Goal: Transaction & Acquisition: Purchase product/service

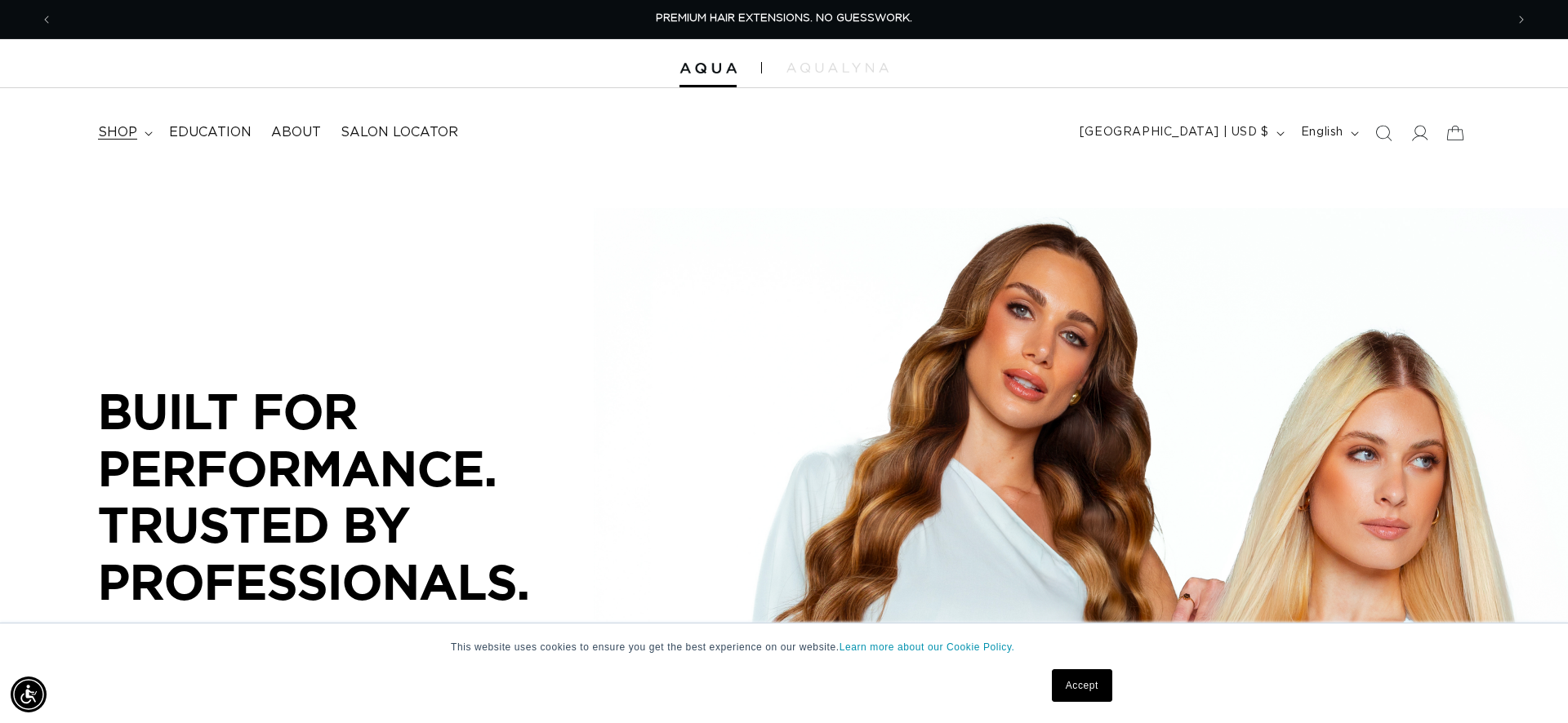
click at [107, 139] on span "shop" at bounding box center [118, 133] width 39 height 17
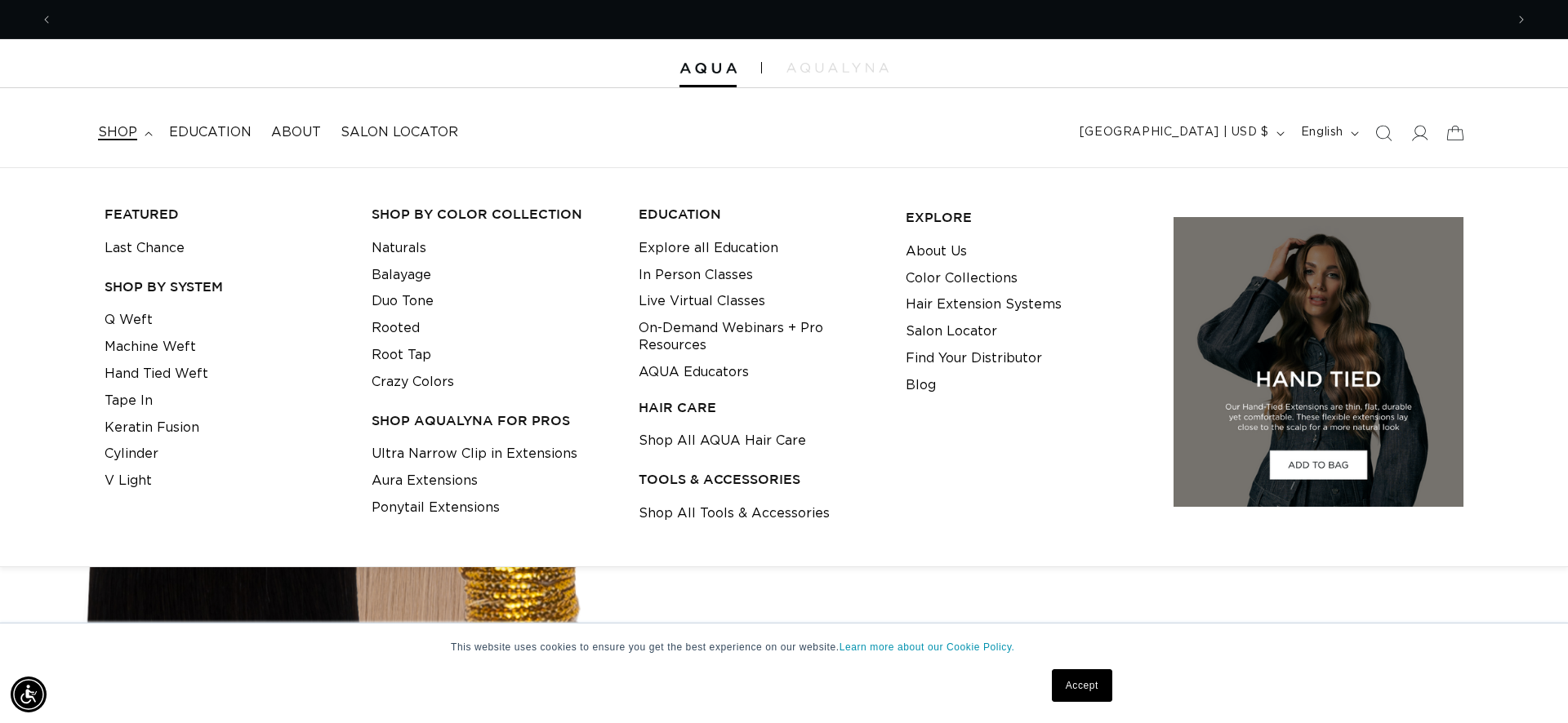
scroll to position [0, 2904]
click at [180, 347] on link "Machine Weft" at bounding box center [150, 347] width 92 height 27
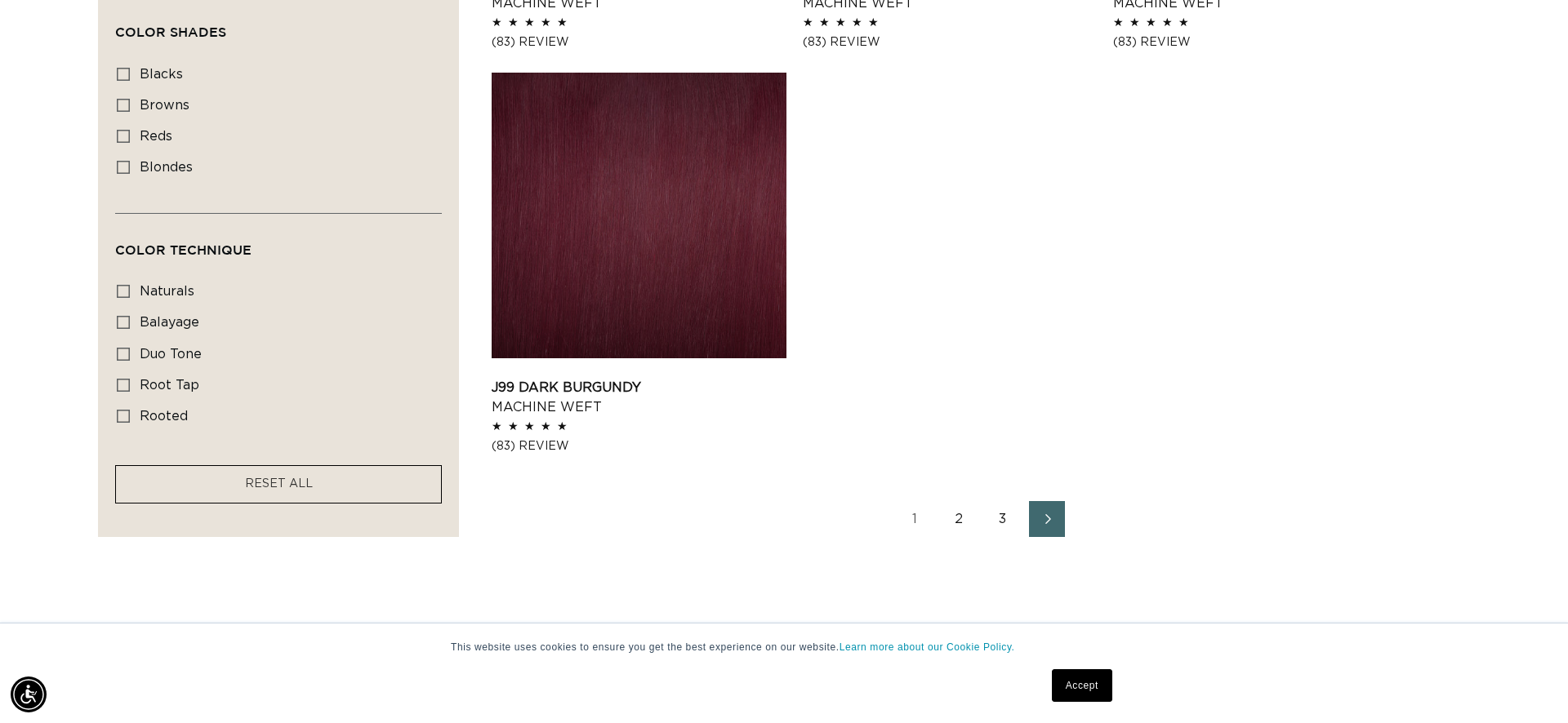
scroll to position [0, 2904]
click at [962, 513] on link "2" at bounding box center [959, 519] width 36 height 36
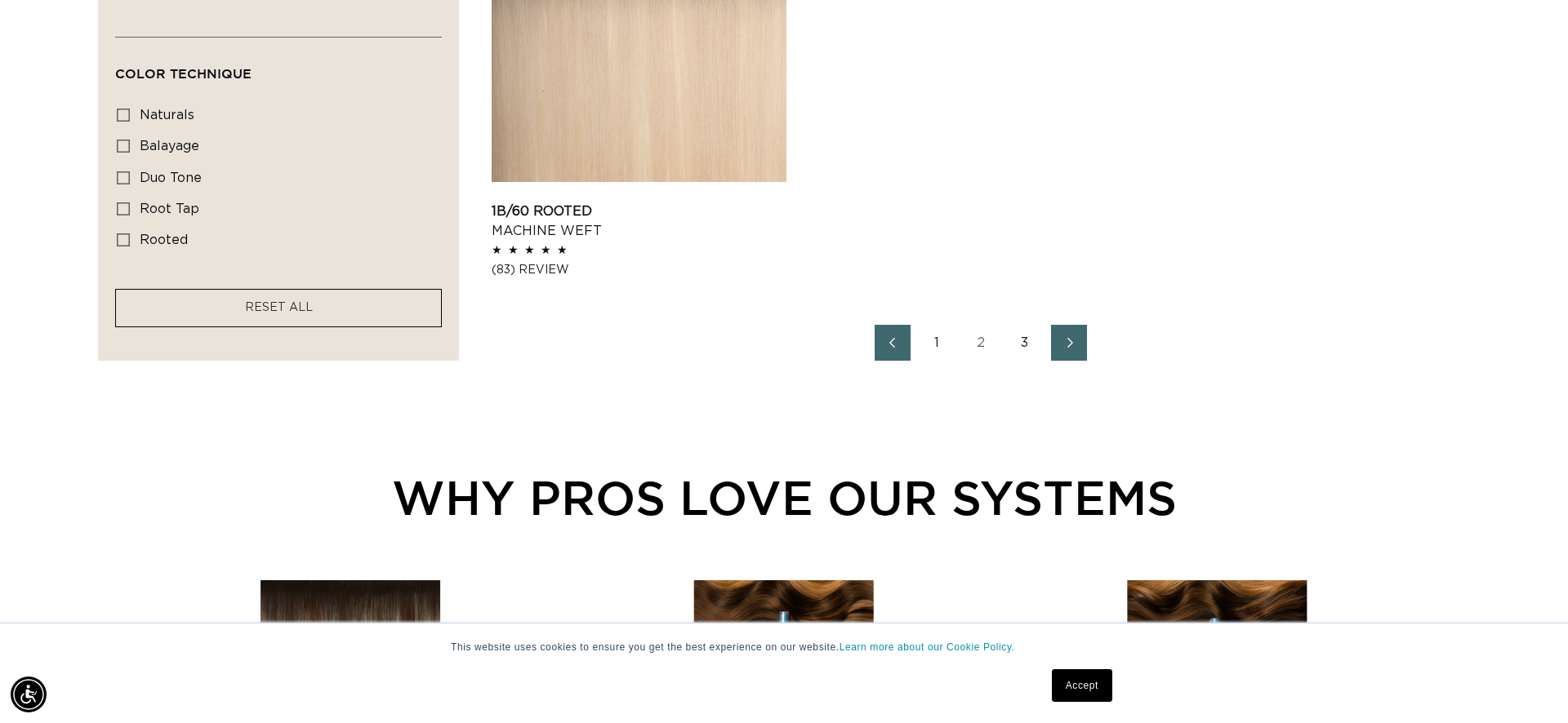
scroll to position [2751, 0]
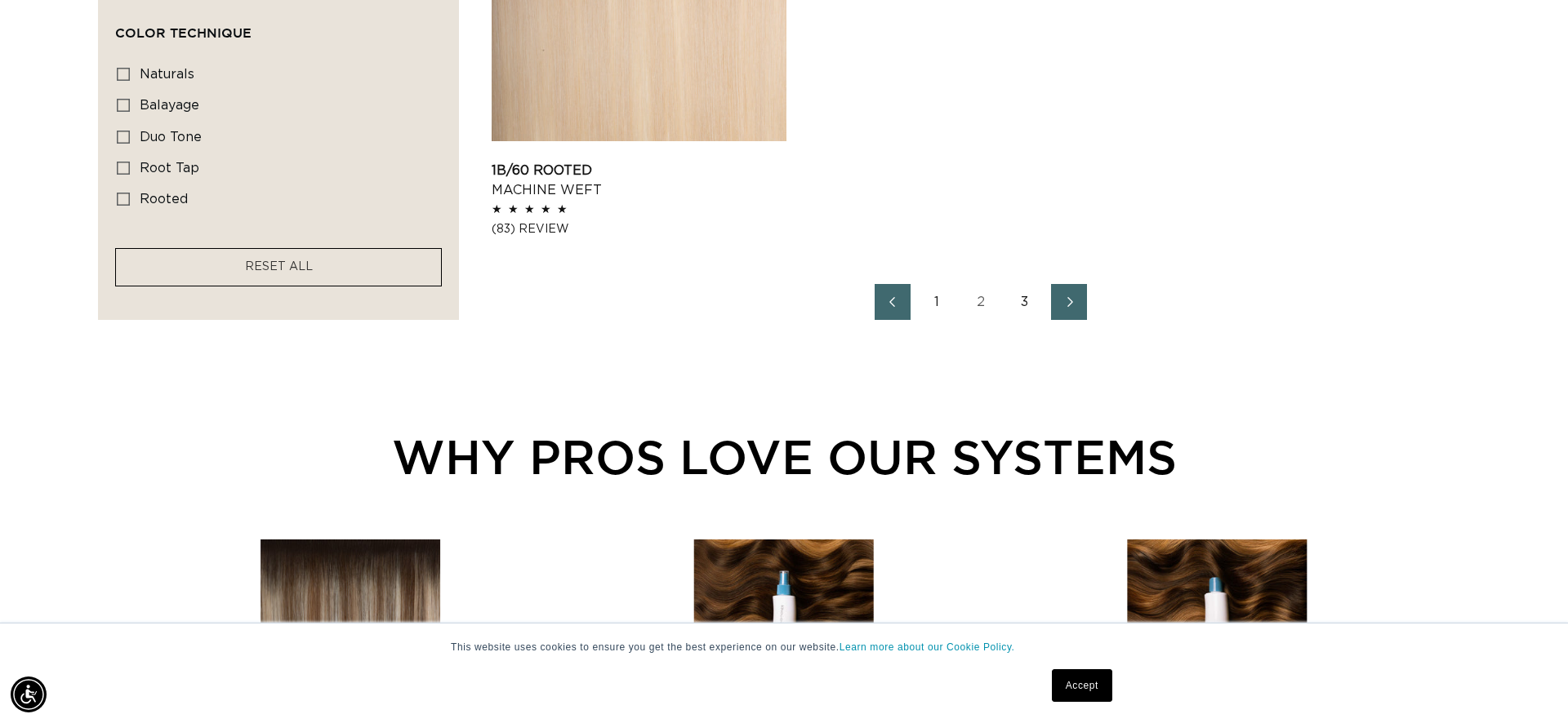
click at [1030, 303] on link "3" at bounding box center [1025, 302] width 36 height 36
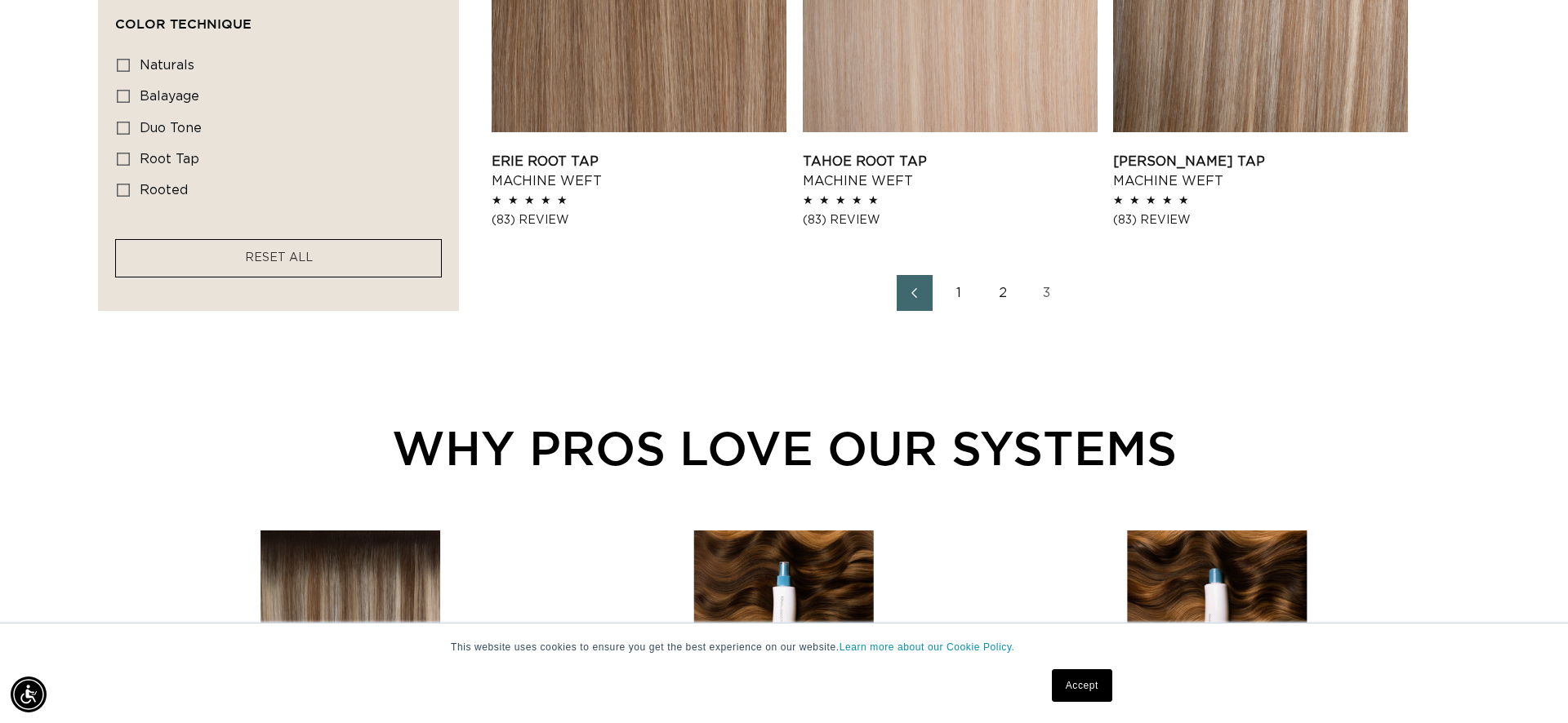
scroll to position [1486, 0]
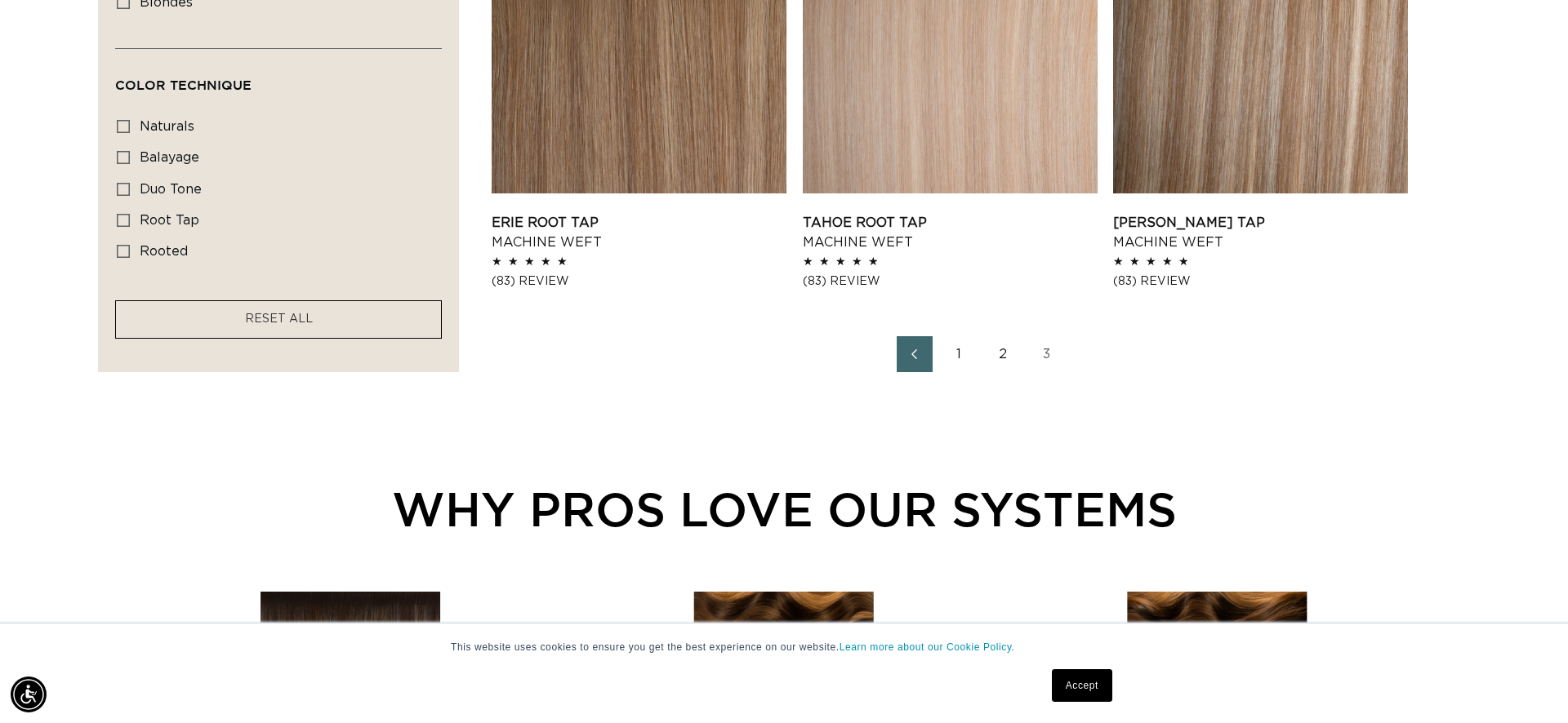
click at [996, 357] on link "2" at bounding box center [1002, 354] width 36 height 36
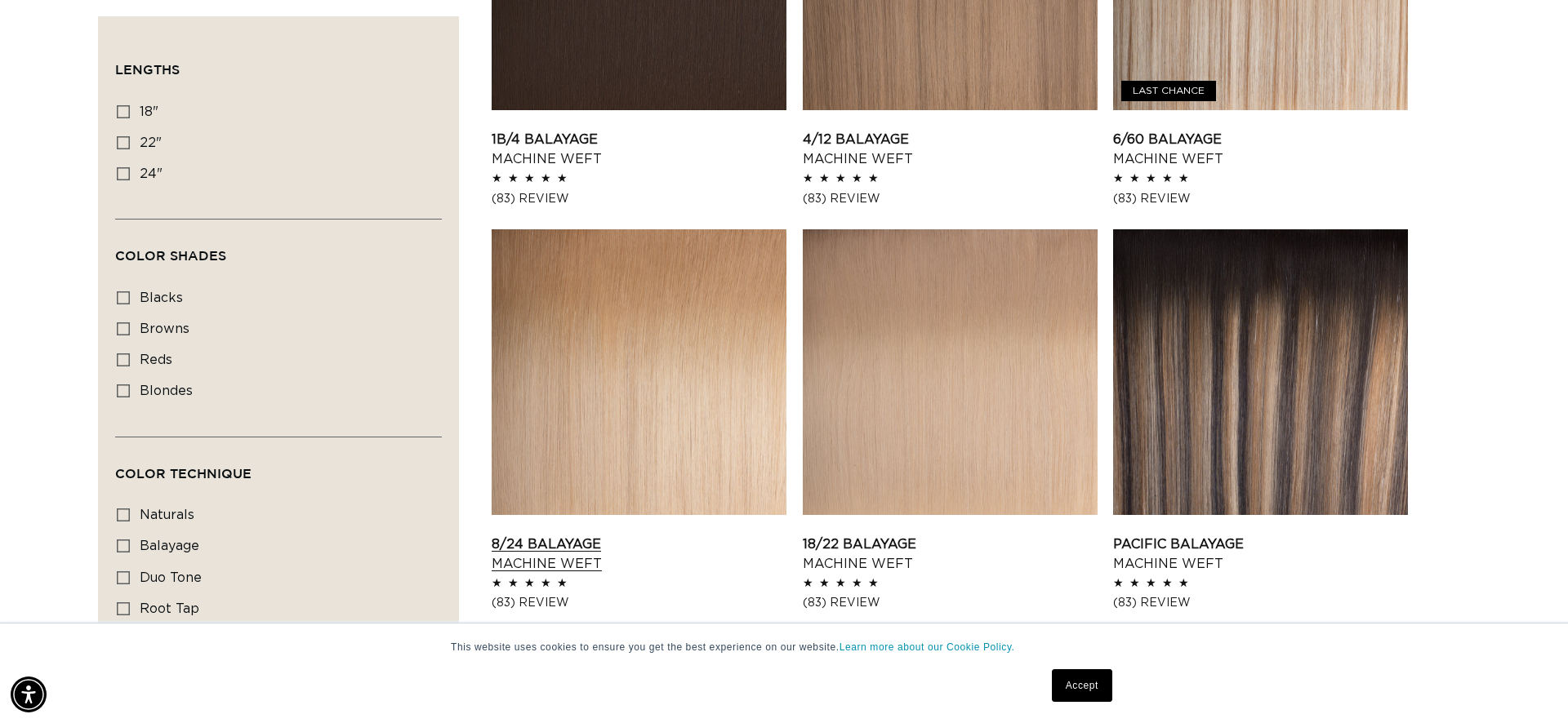
scroll to position [0, 2904]
click at [165, 360] on span "reds" at bounding box center [156, 360] width 32 height 13
click at [130, 360] on input "reds reds (4 products)" at bounding box center [123, 360] width 13 height 13
checkbox input "true"
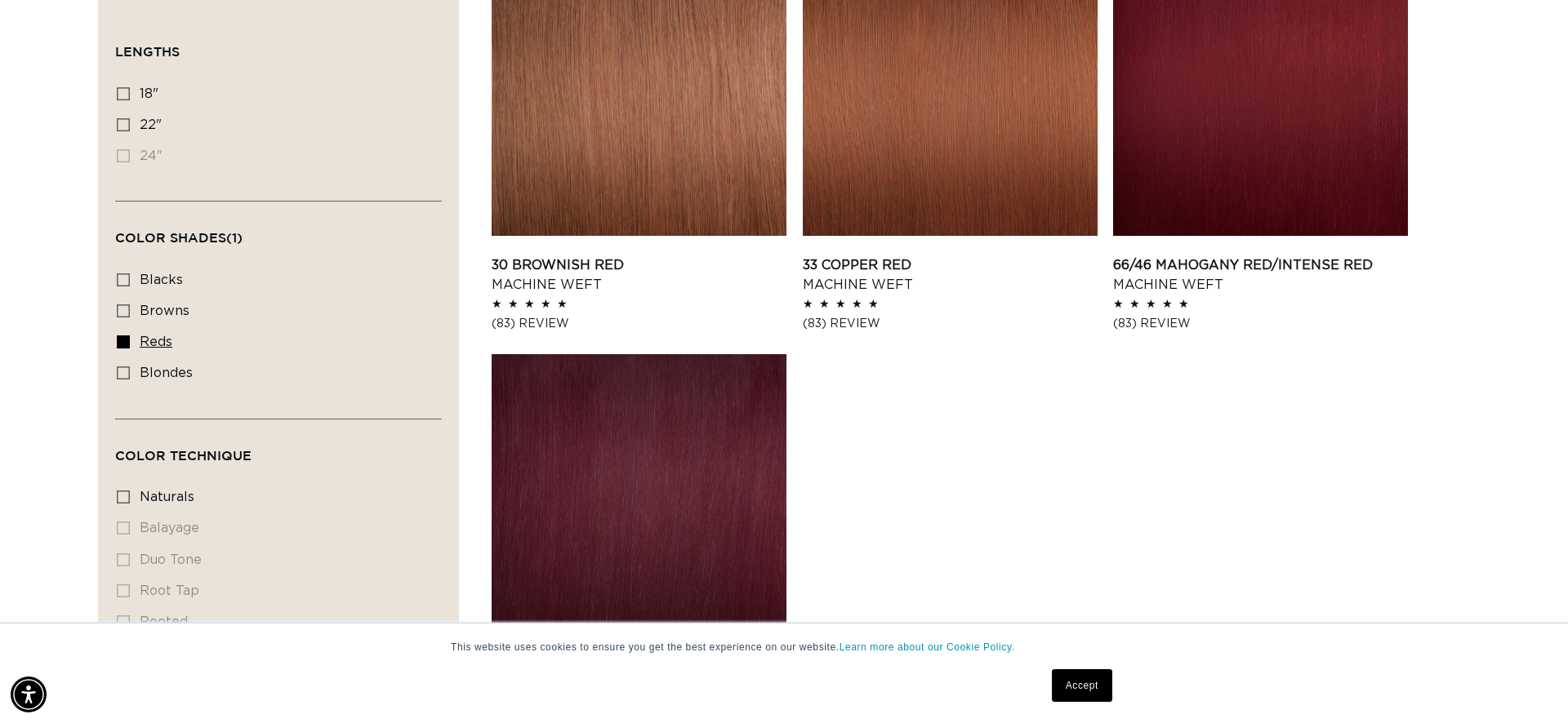
scroll to position [670, 0]
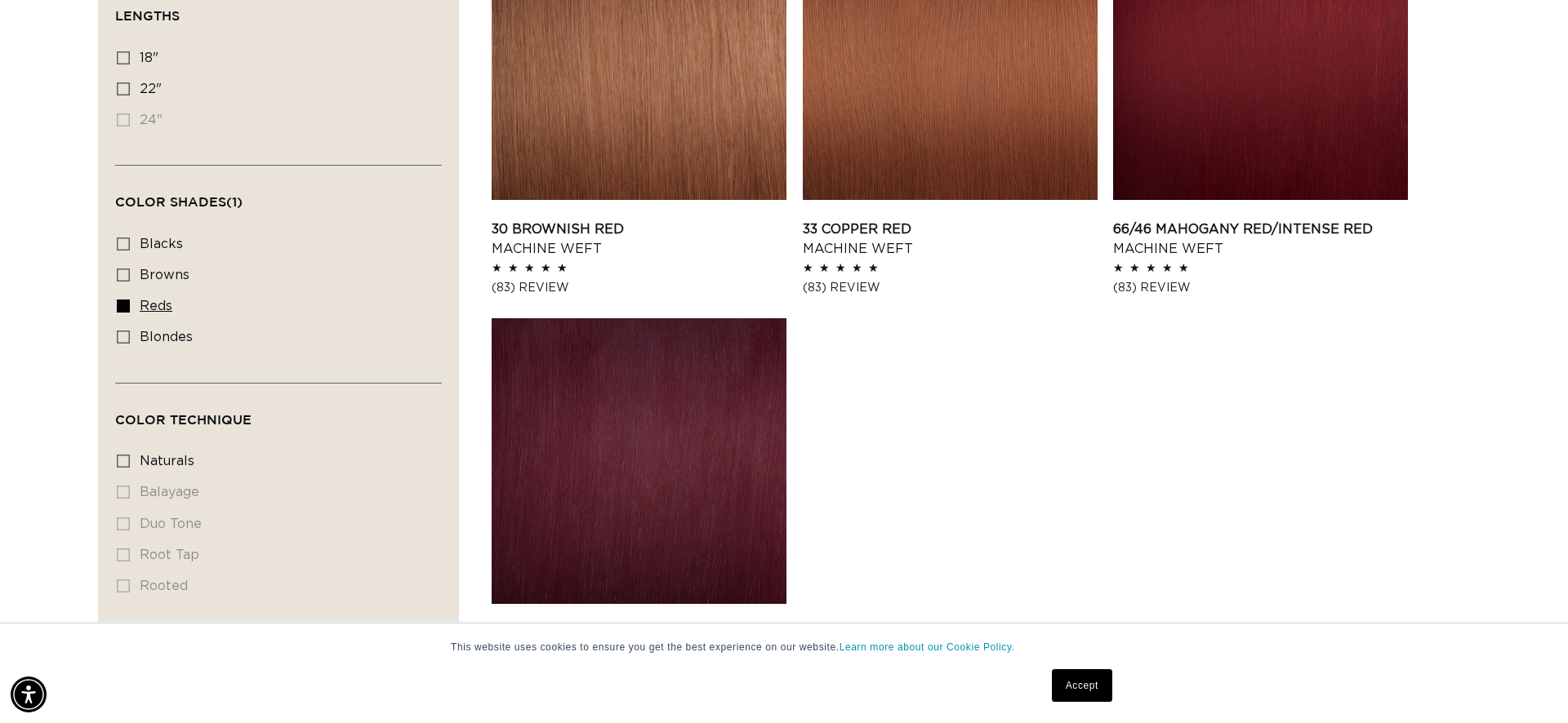
click at [129, 305] on icon at bounding box center [123, 306] width 13 height 13
click at [129, 305] on input "reds reds (4 products)" at bounding box center [123, 306] width 13 height 13
checkbox input "false"
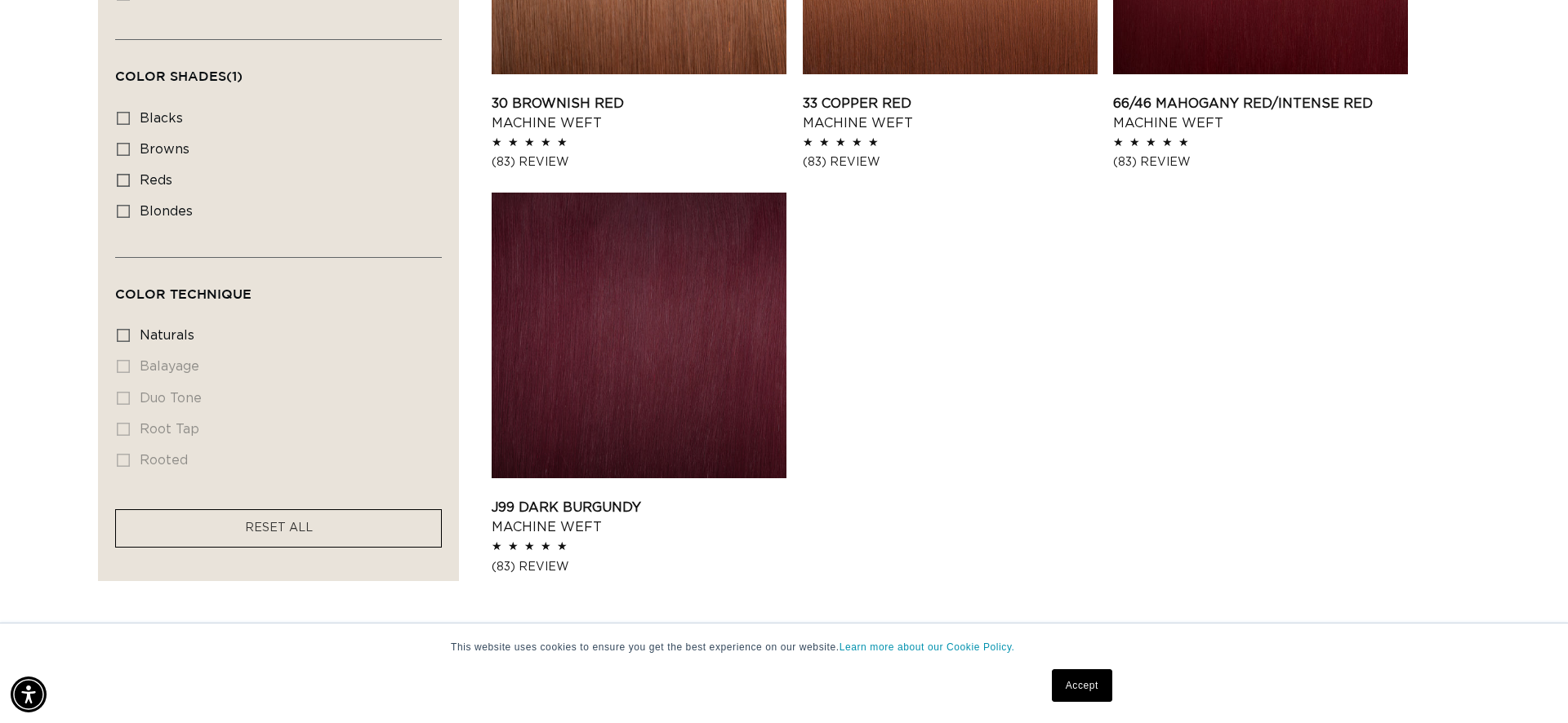
scroll to position [805, 0]
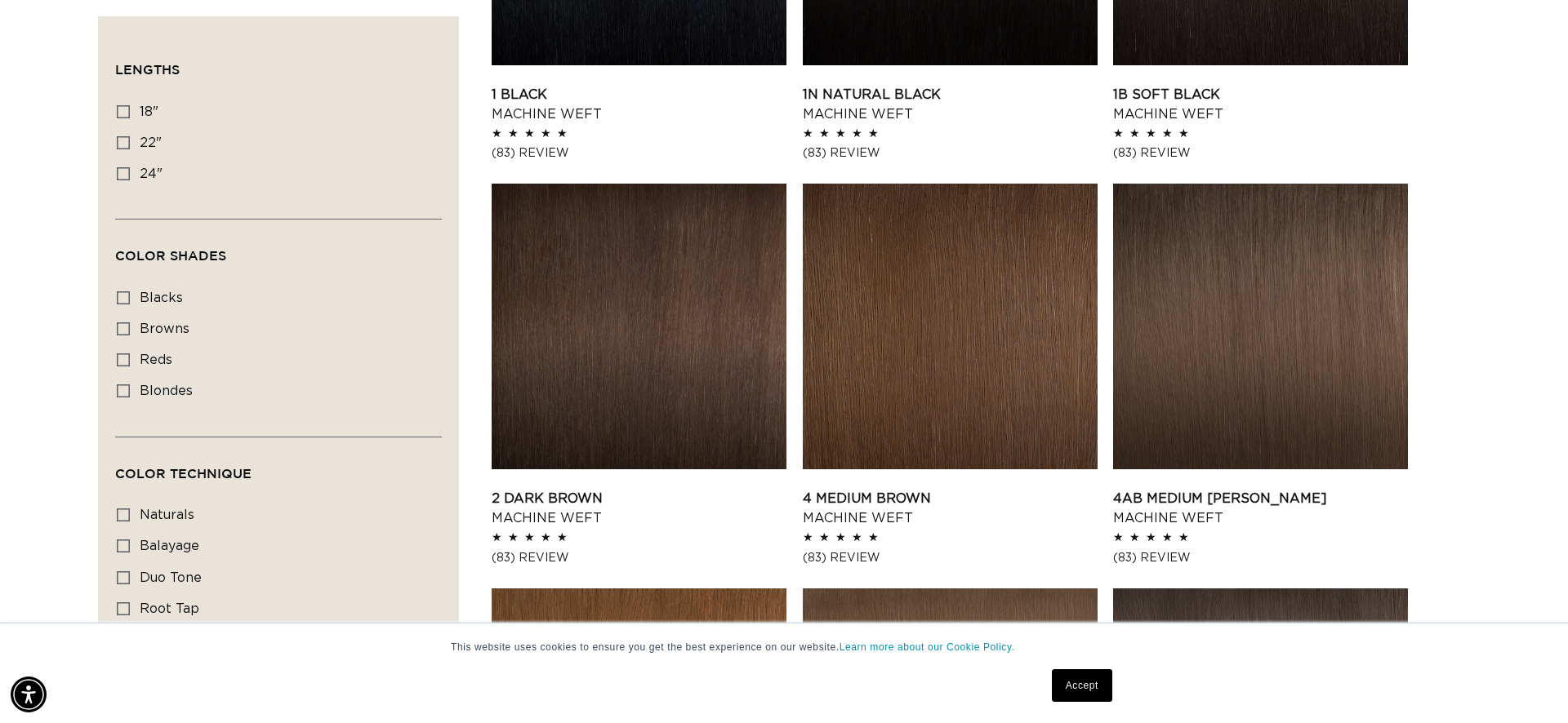
click at [176, 360] on label "reds reds (4 products)" at bounding box center [274, 361] width 313 height 31
click at [130, 360] on input "reds reds (4 products)" at bounding box center [123, 360] width 13 height 13
checkbox input "true"
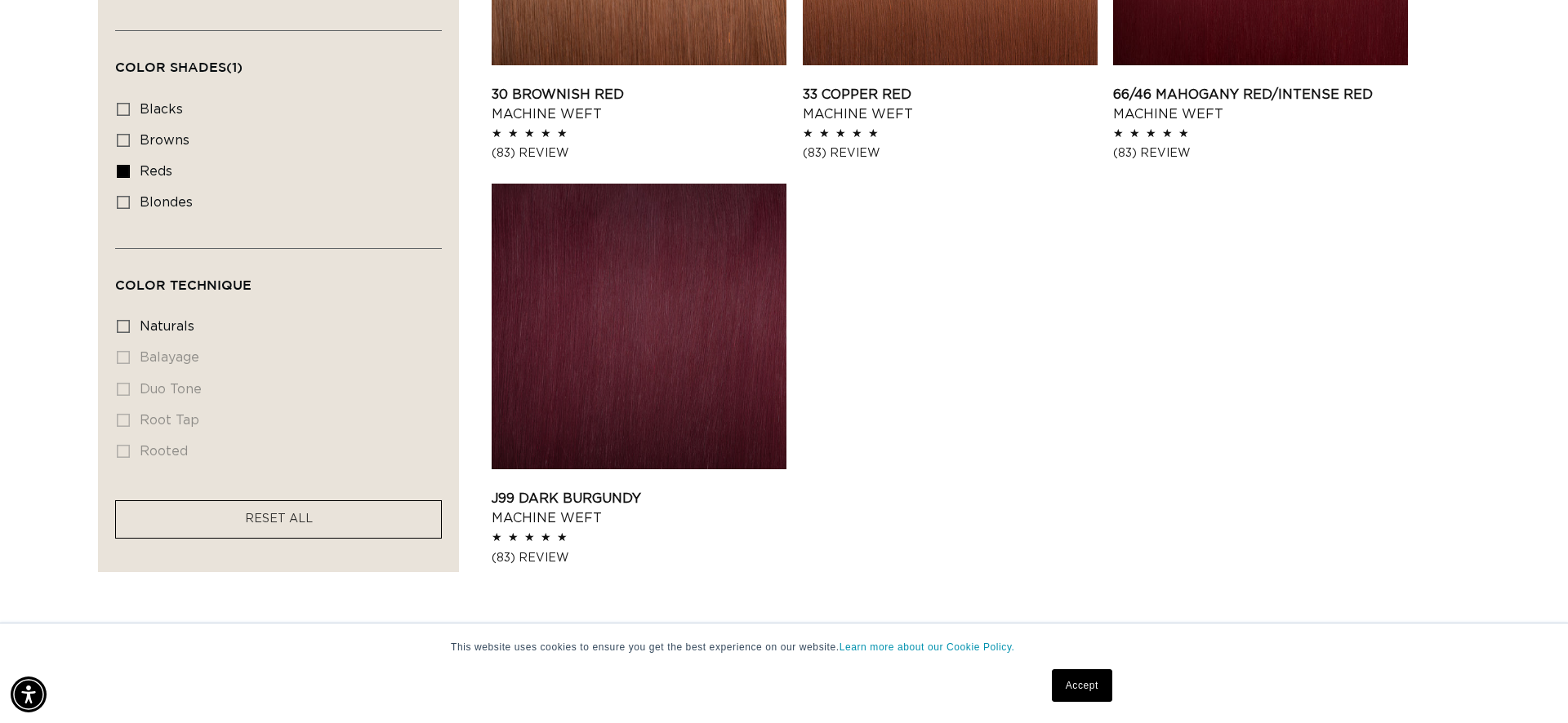
click at [164, 368] on li "balayage balayage (0 products)" at bounding box center [274, 358] width 313 height 31
click at [137, 173] on label "reds reds (4 products)" at bounding box center [274, 171] width 313 height 31
click at [130, 173] on input "reds reds (4 products)" at bounding box center [123, 171] width 13 height 13
checkbox input "false"
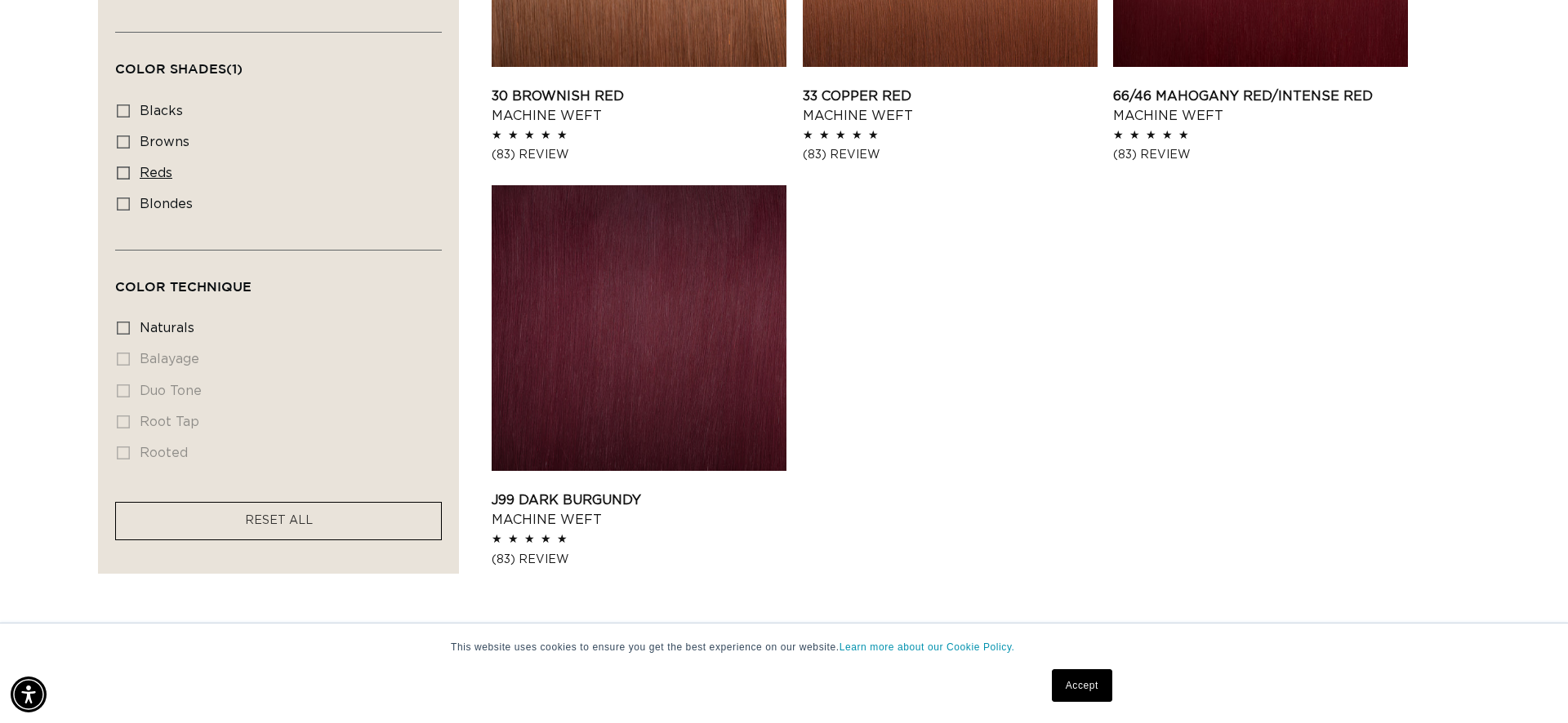
scroll to position [805, 0]
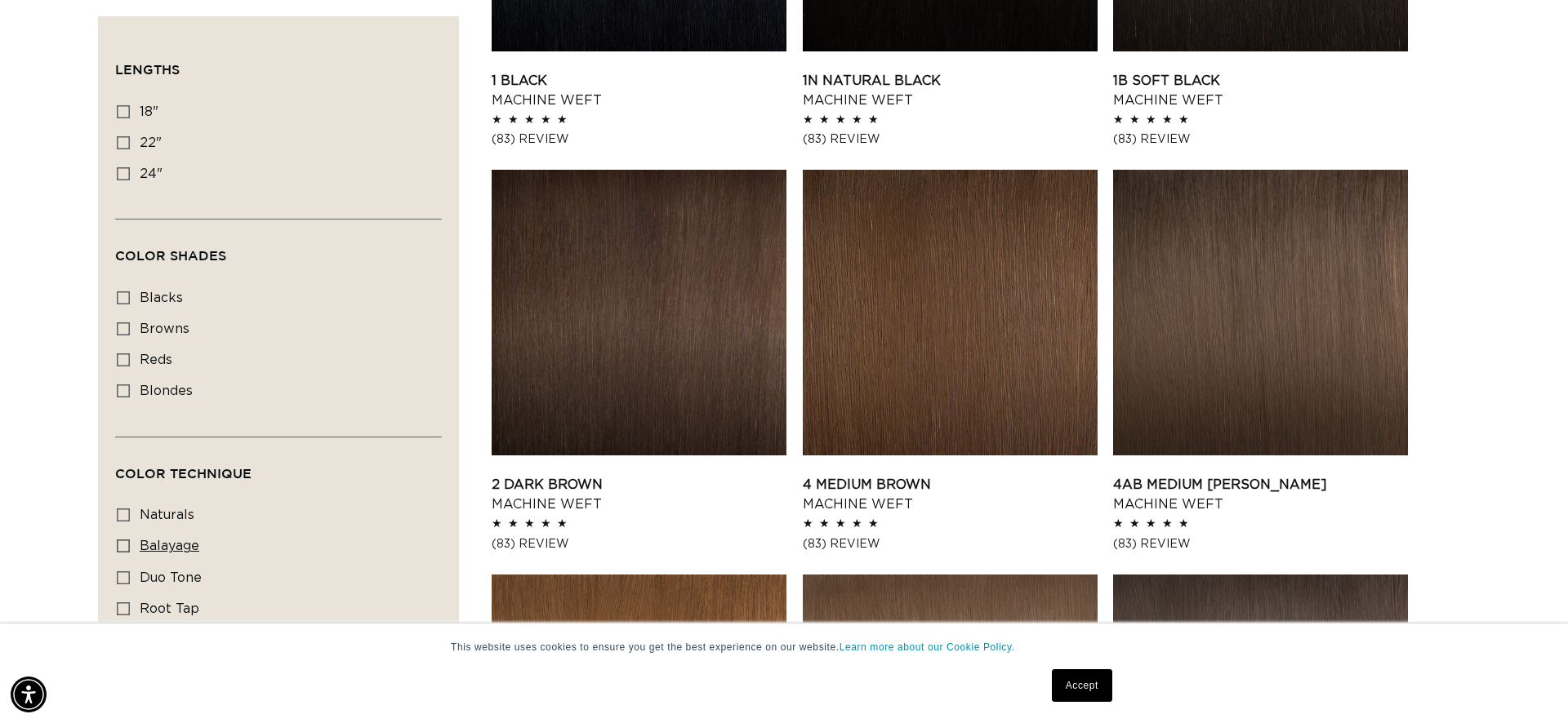
click at [182, 551] on span "balayage" at bounding box center [170, 546] width 59 height 13
click at [130, 551] on input "balayage balayage (3 products)" at bounding box center [123, 546] width 13 height 13
checkbox input "true"
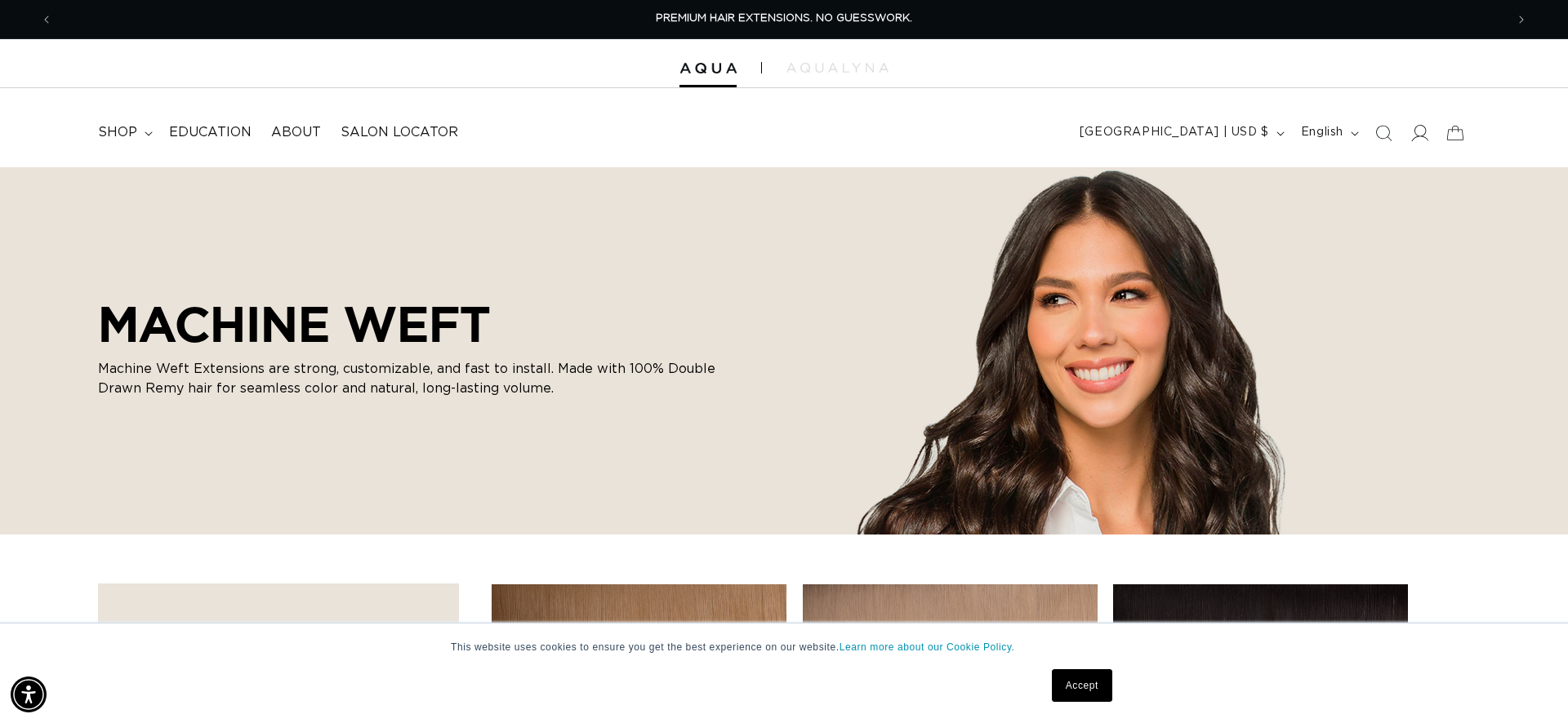
click at [1425, 143] on span at bounding box center [1419, 133] width 36 height 36
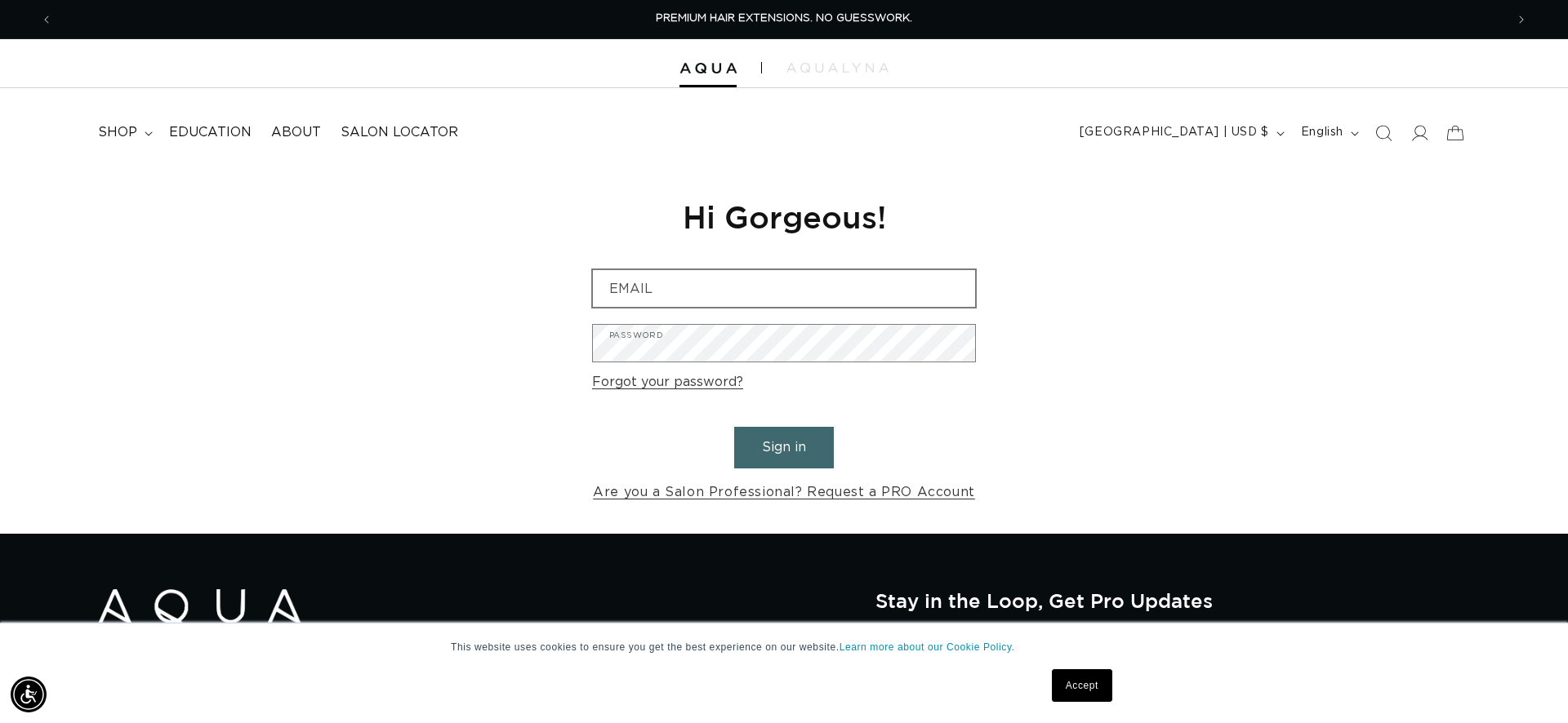
click at [772, 294] on input "Email" at bounding box center [784, 289] width 382 height 37
type input "itsninaxo@gmail.com"
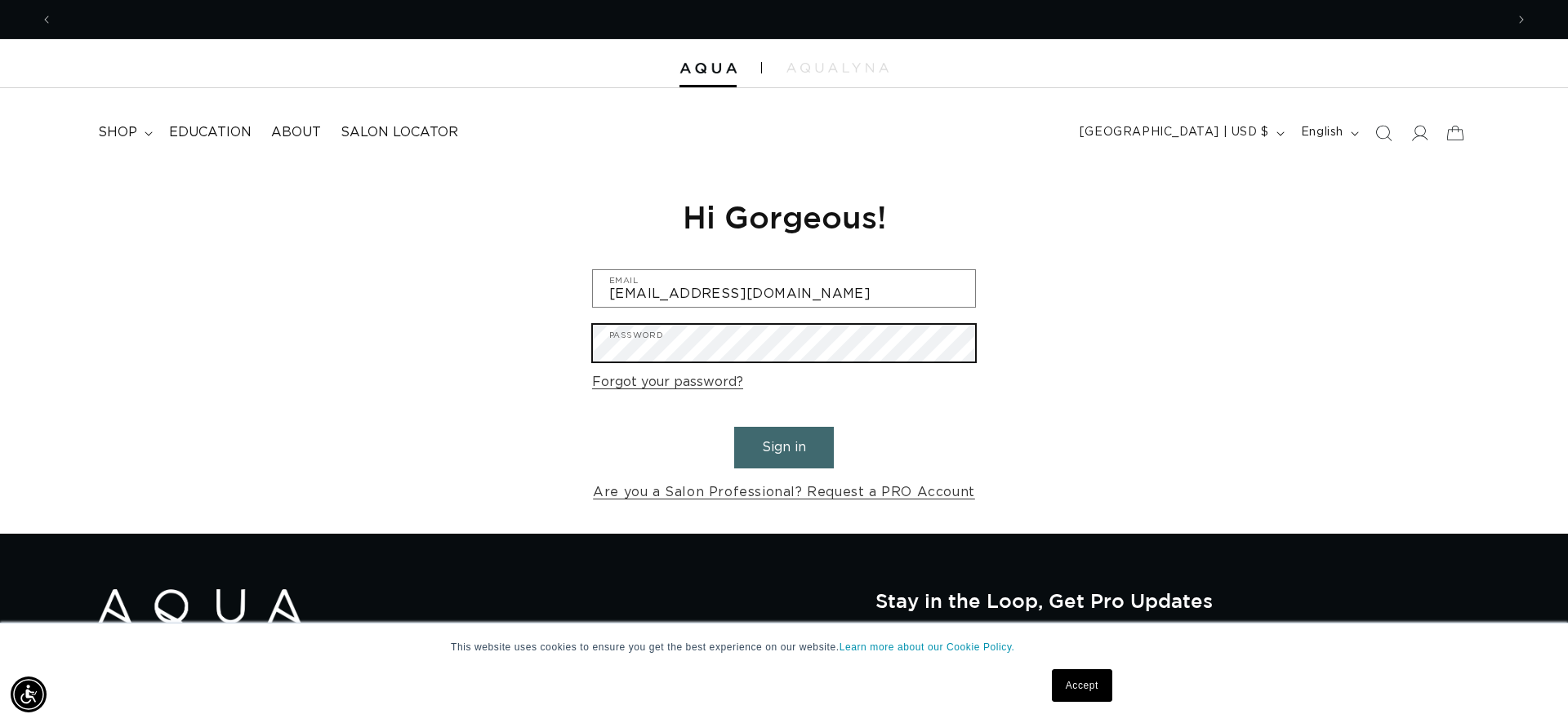
scroll to position [0, 0]
click at [734, 427] on button "Sign in" at bounding box center [784, 448] width 99 height 42
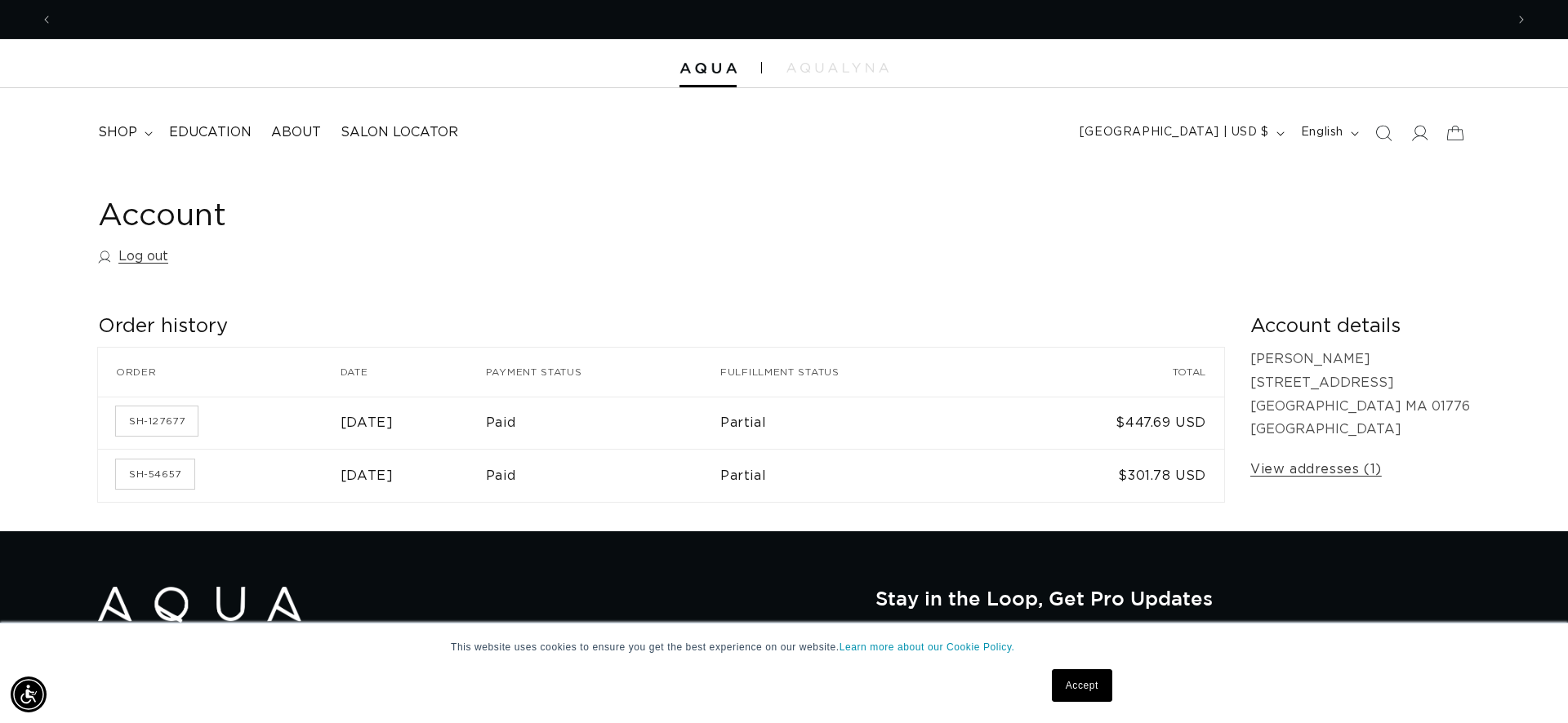
scroll to position [0, 1452]
click at [127, 133] on span "shop" at bounding box center [118, 133] width 39 height 17
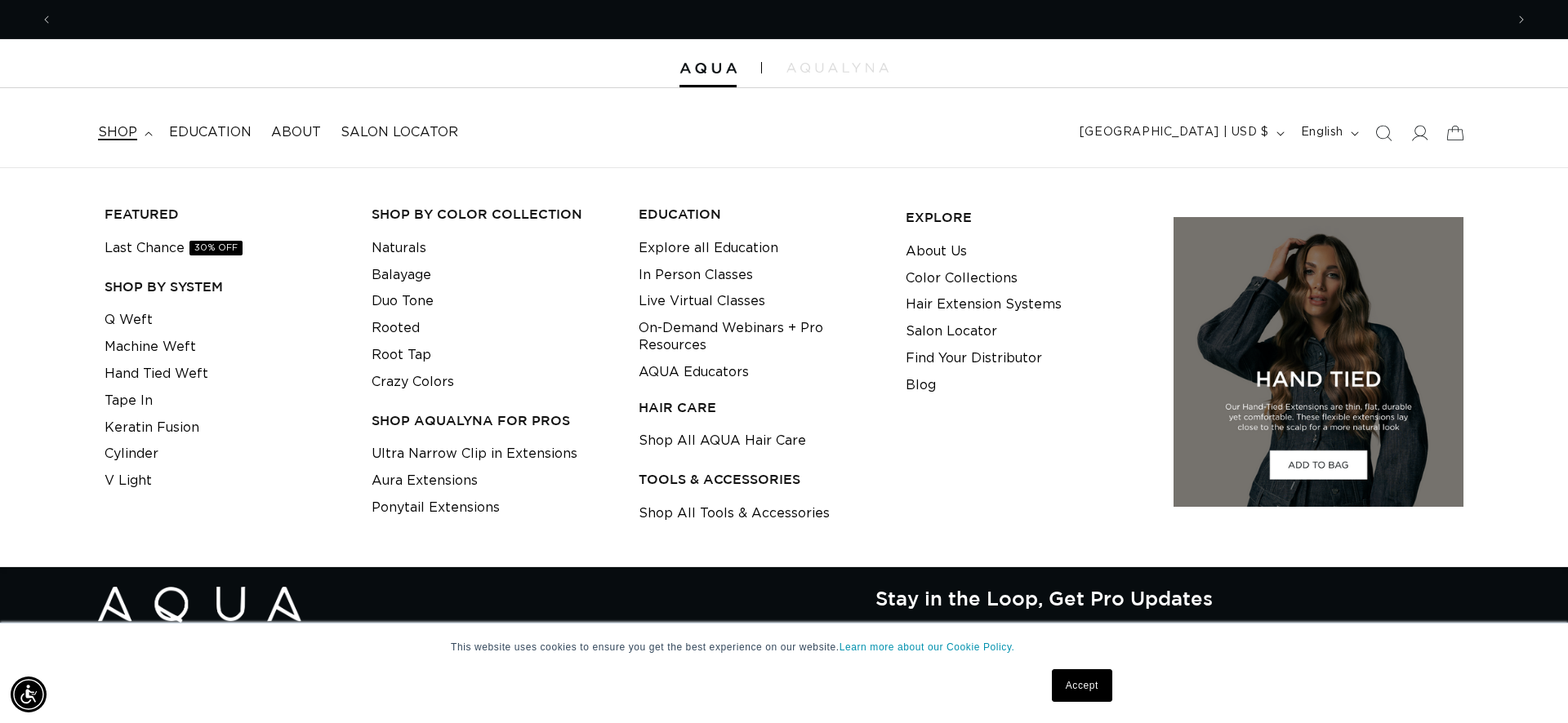
scroll to position [0, 2904]
click at [166, 353] on link "Machine Weft" at bounding box center [150, 347] width 92 height 27
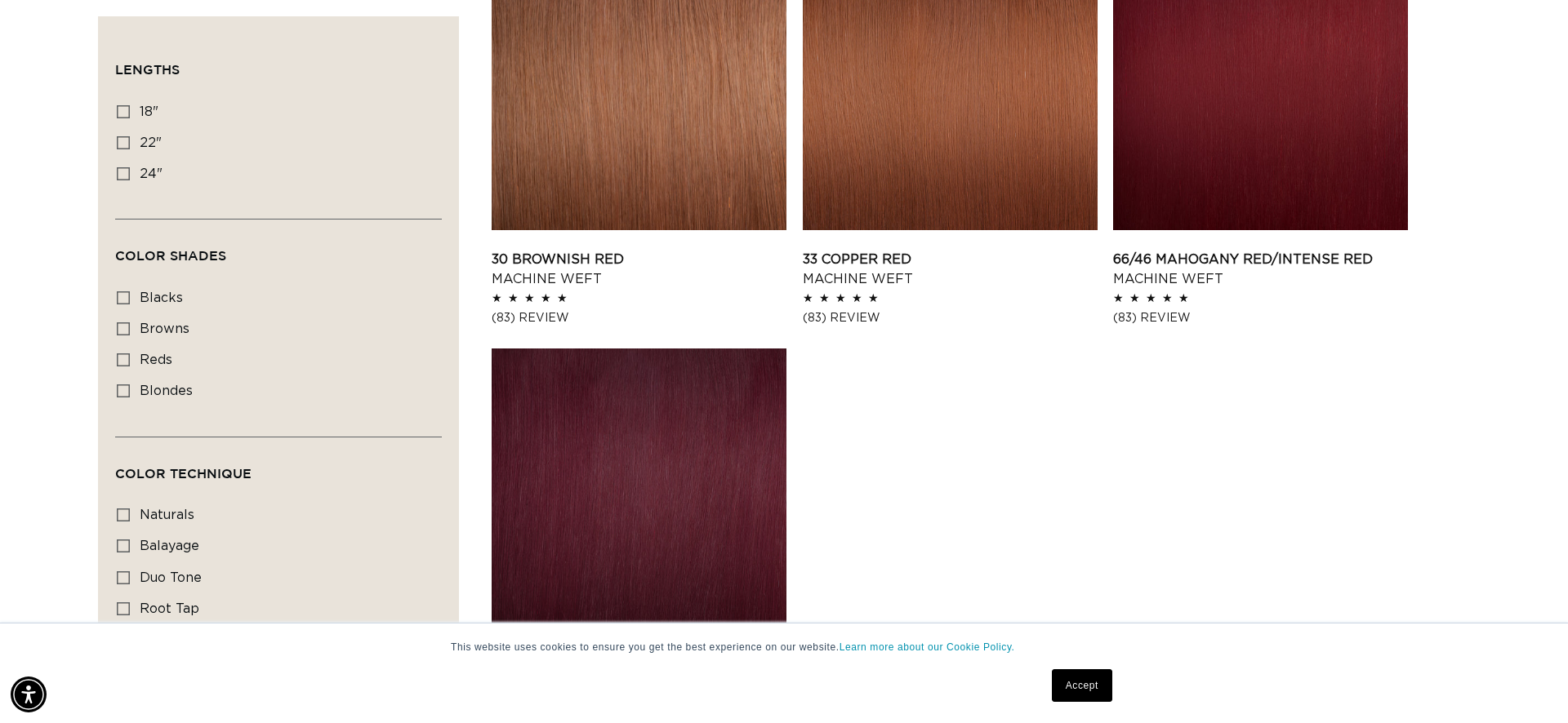
scroll to position [2330, 0]
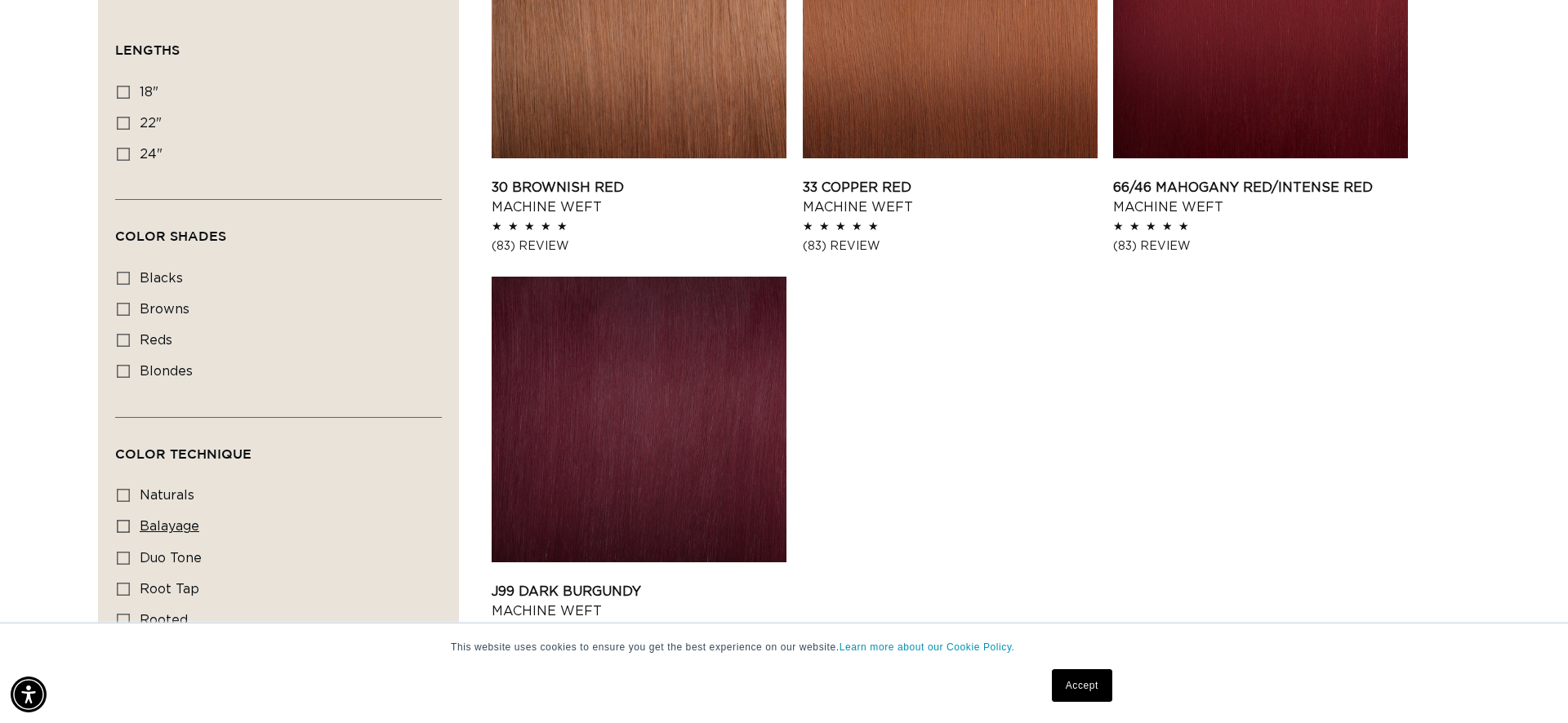
click at [181, 530] on span "balayage" at bounding box center [170, 526] width 59 height 13
click at [130, 530] on input "balayage balayage (3 products)" at bounding box center [123, 526] width 13 height 13
checkbox input "true"
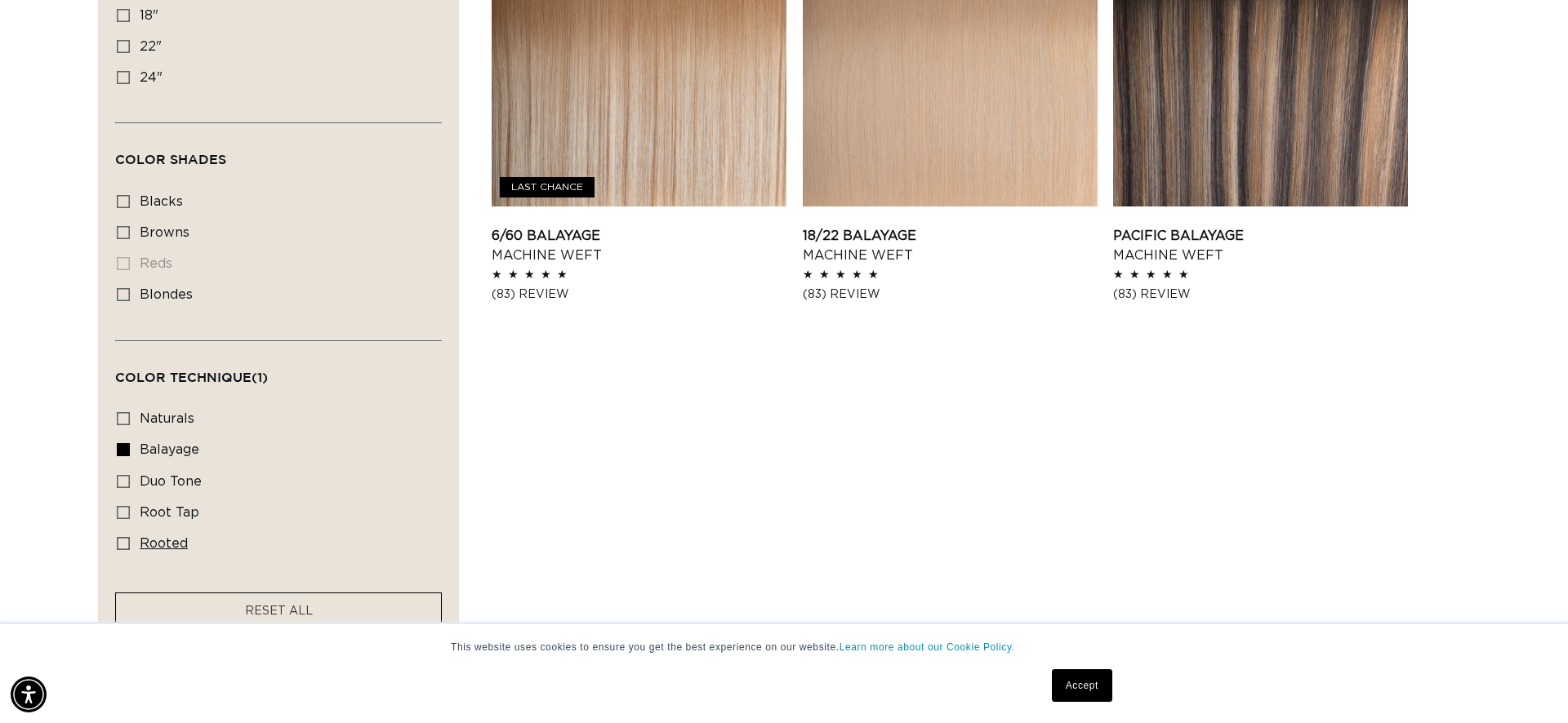
scroll to position [0, 2904]
click at [159, 451] on span "balayage" at bounding box center [170, 450] width 59 height 13
click at [130, 451] on input "balayage balayage (3 products)" at bounding box center [123, 450] width 13 height 13
checkbox input "false"
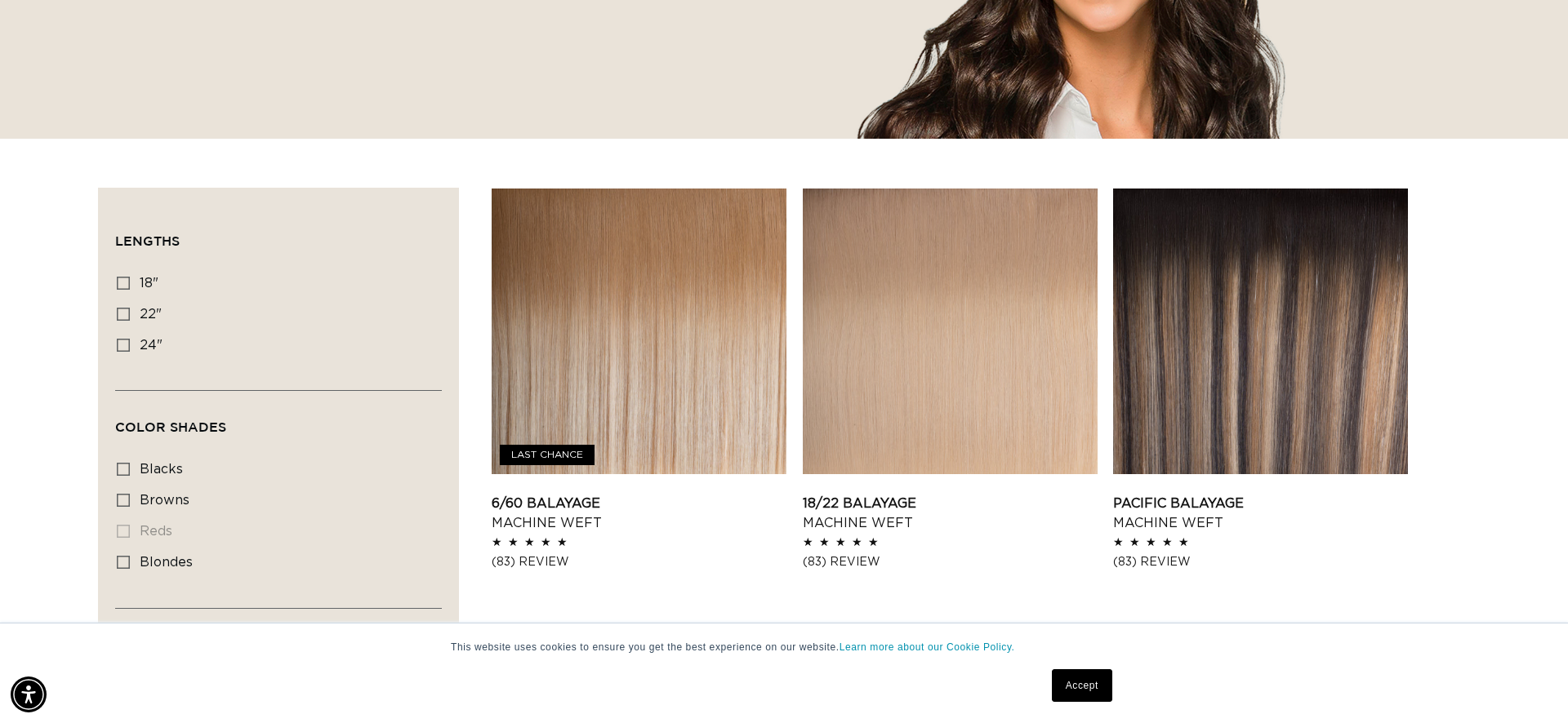
scroll to position [0, 0]
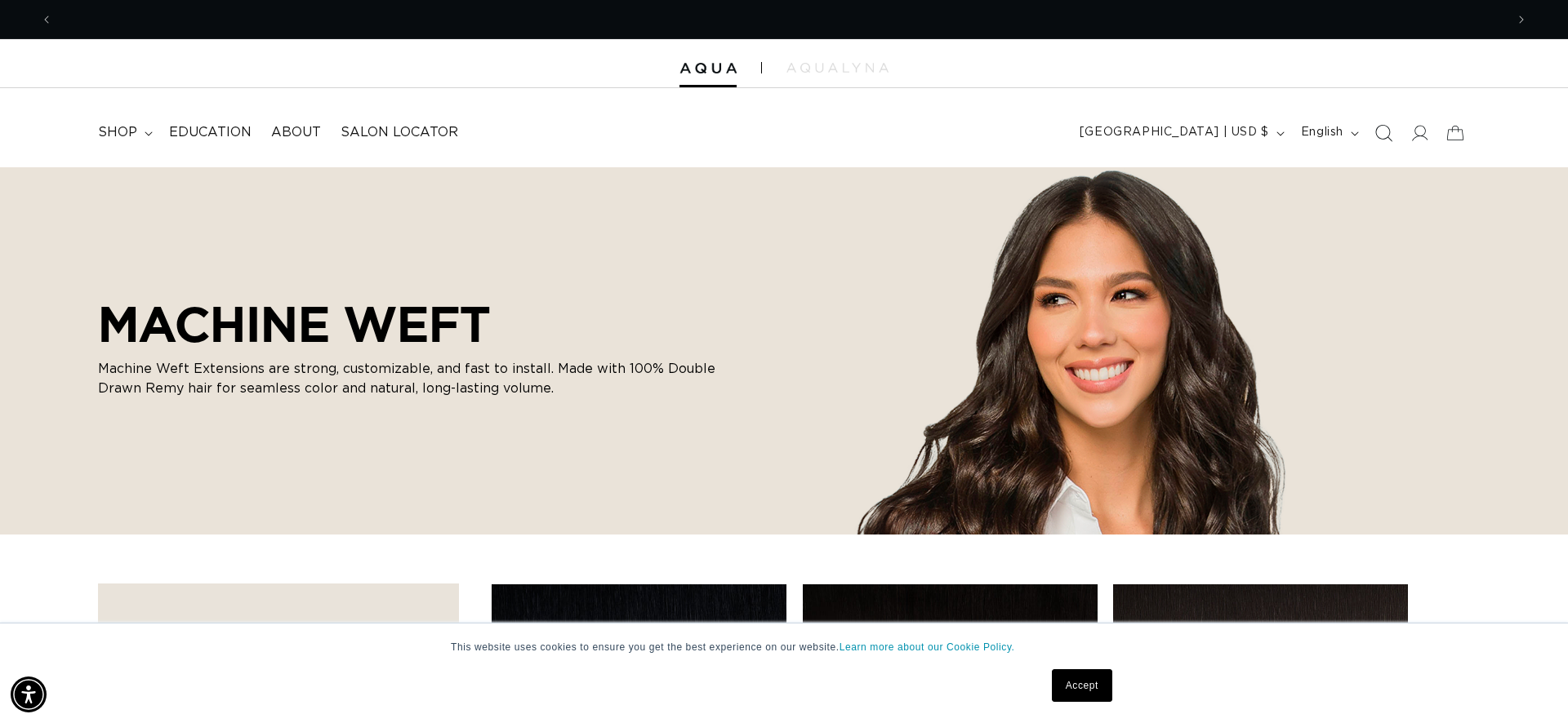
scroll to position [0, 1452]
click at [1392, 135] on span "Search" at bounding box center [1383, 133] width 36 height 36
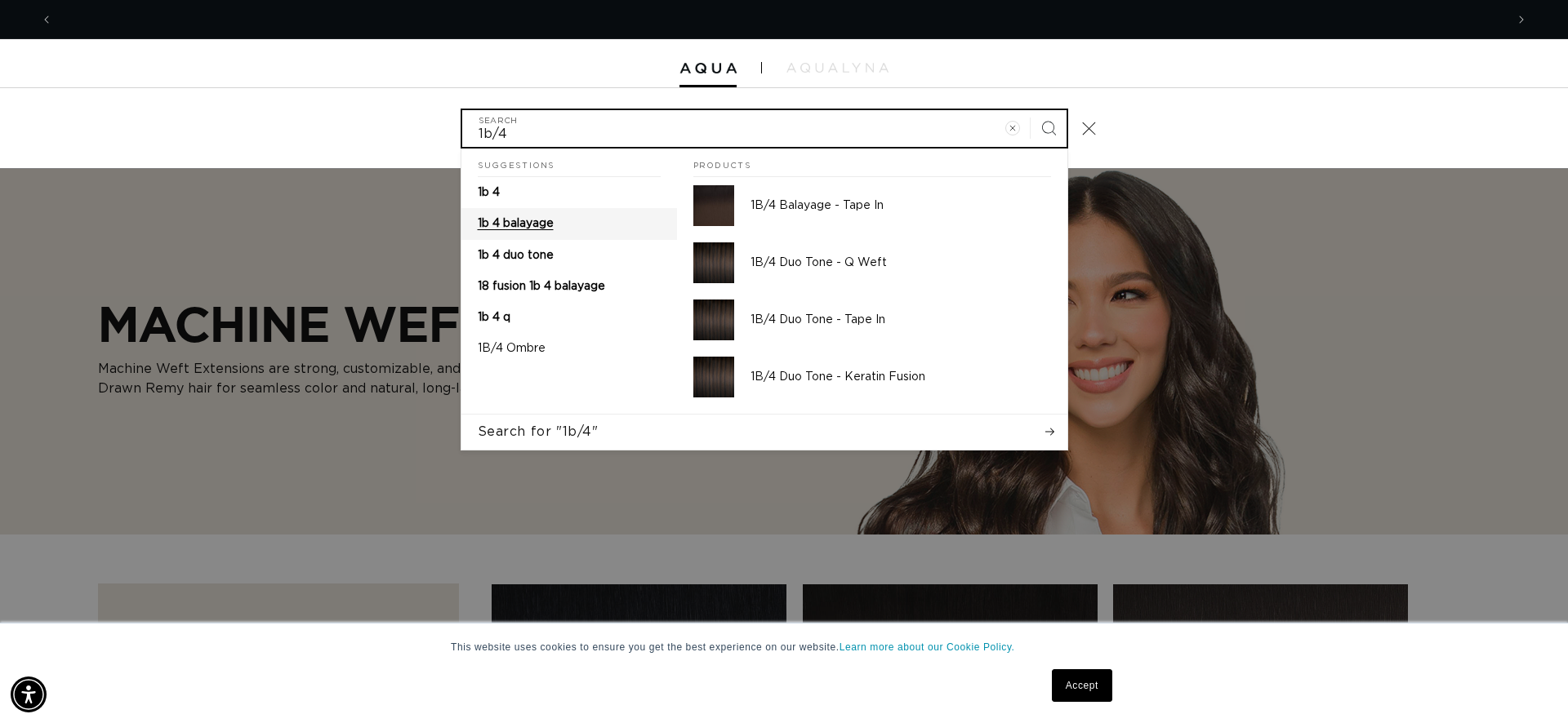
type input "1b/4"
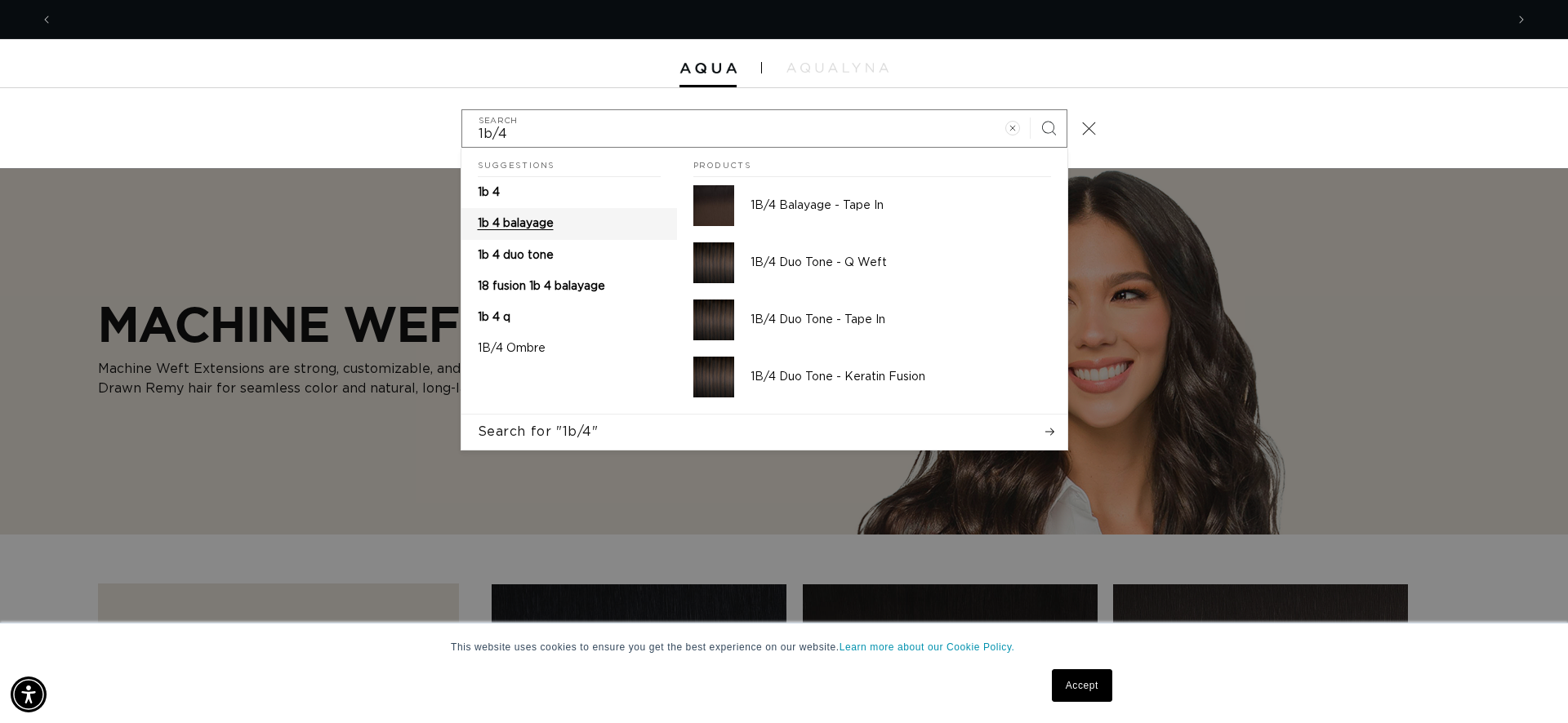
click at [544, 225] on span "1b 4 balayage" at bounding box center [516, 223] width 76 height 11
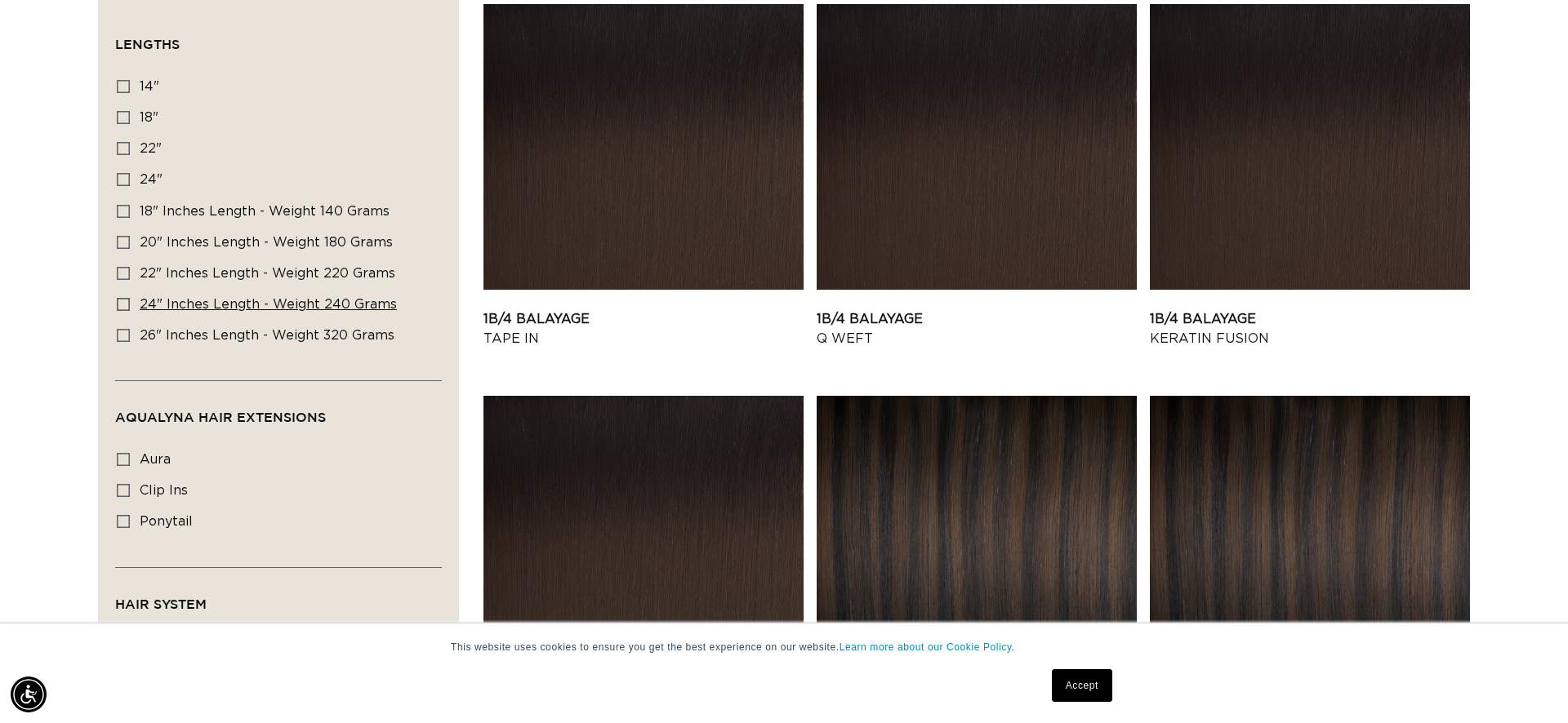
click at [242, 303] on span "24" Inches length - Weight 240 grams" at bounding box center [268, 304] width 257 height 13
click at [130, 303] on input "24" Inches length - Weight 240 grams 24" Inches length - Weight 240 grams (1 pr…" at bounding box center [123, 304] width 13 height 13
checkbox input "true"
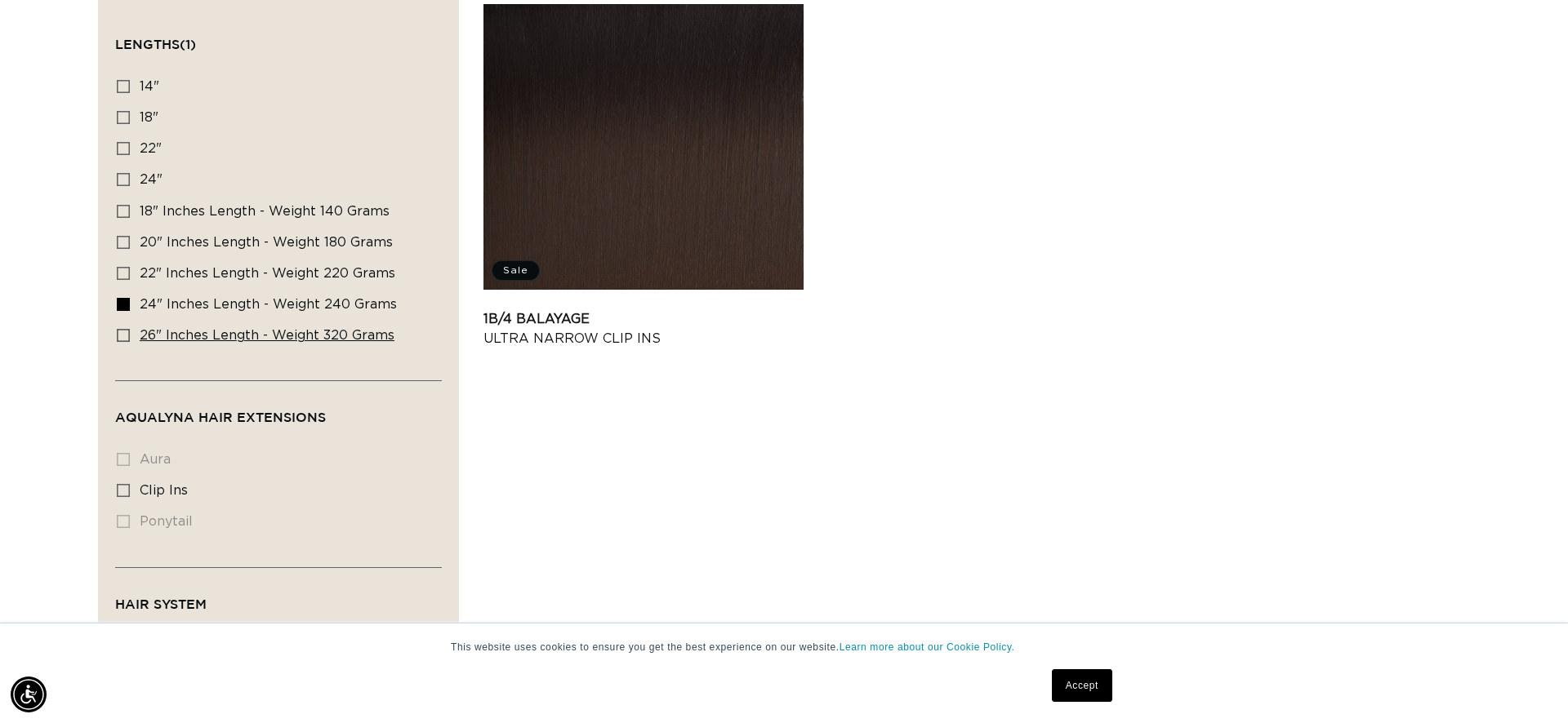
scroll to position [0, 2904]
click at [199, 310] on span "24" Inches length - Weight 240 grams" at bounding box center [268, 304] width 257 height 13
click at [130, 310] on input "24" Inches length - Weight 240 grams 24" Inches length - Weight 240 grams (1 pr…" at bounding box center [123, 304] width 13 height 13
checkbox input "false"
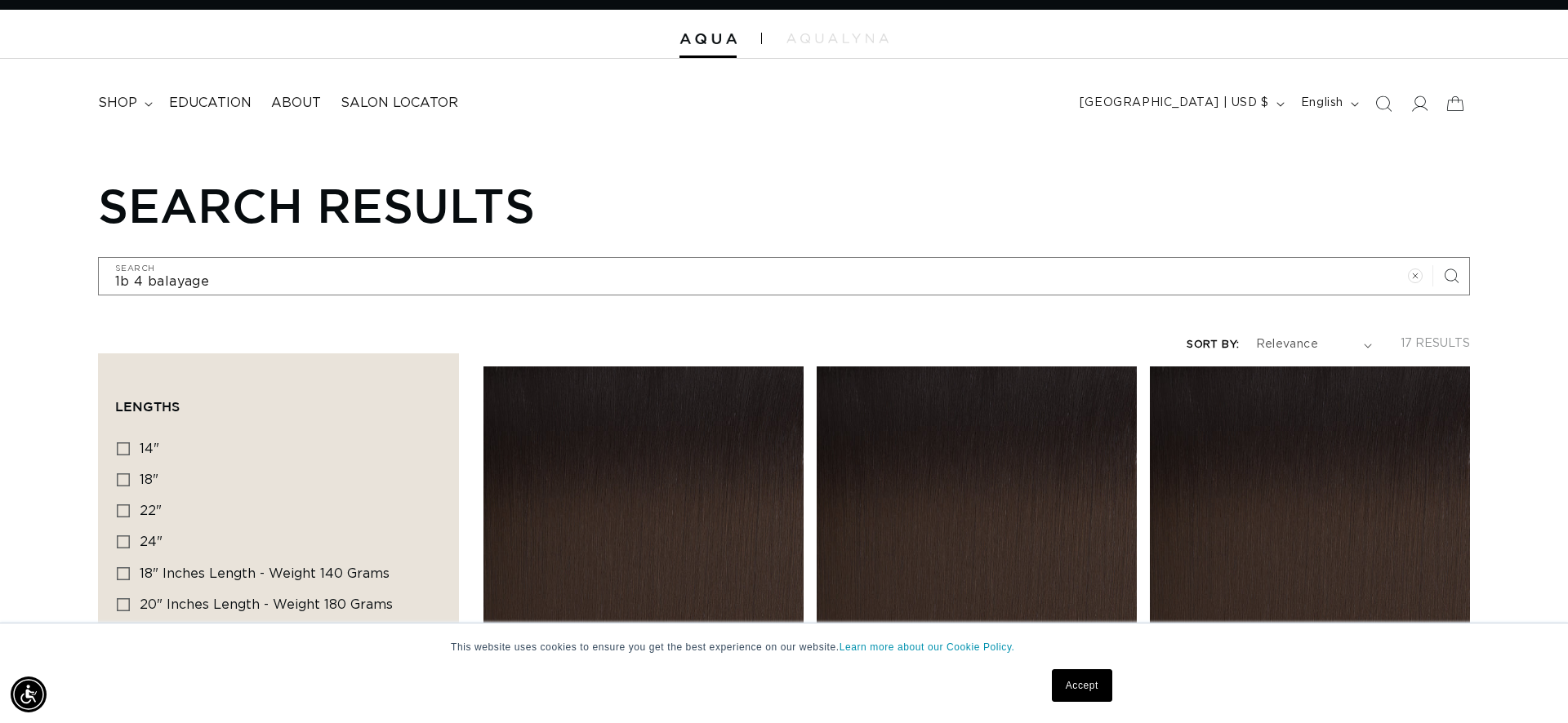
scroll to position [0, 2904]
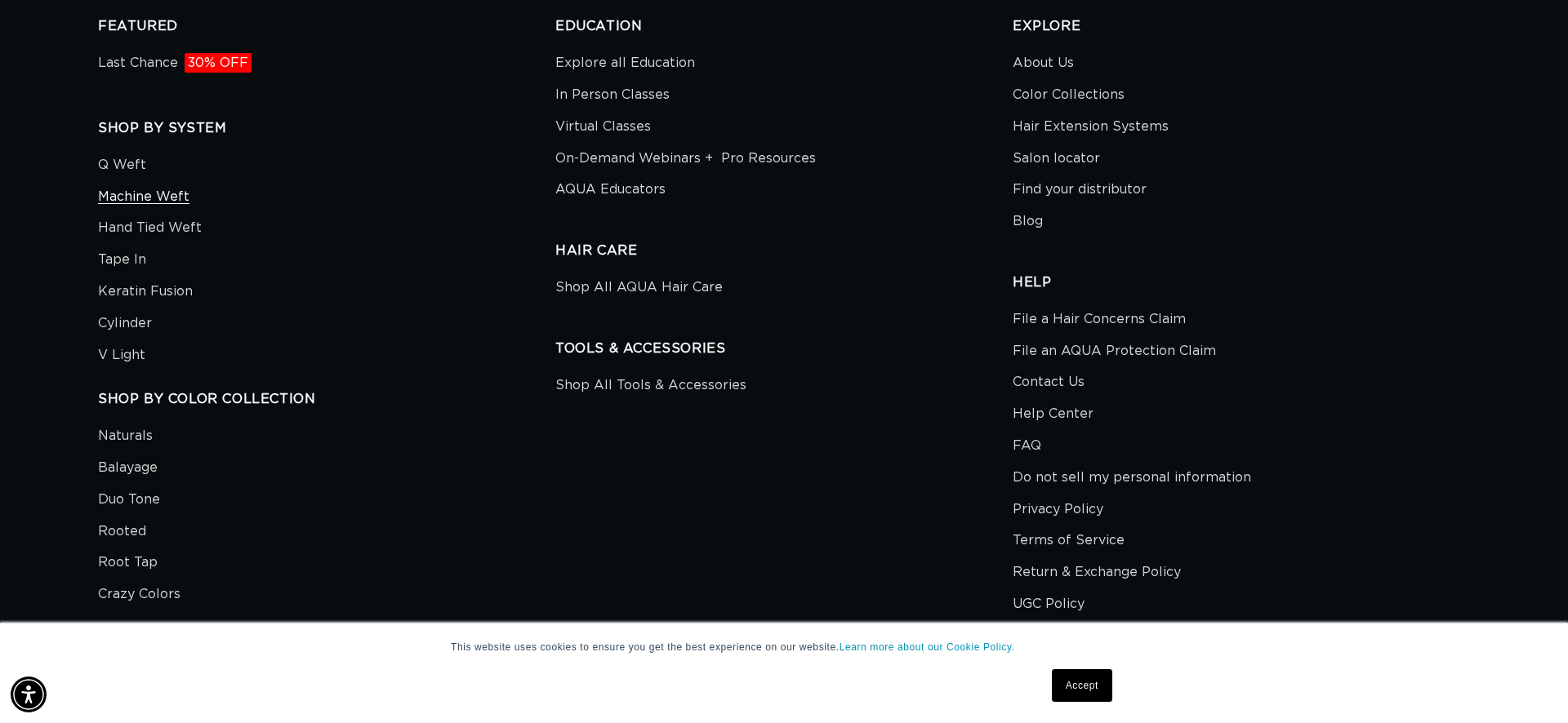
click at [167, 201] on link "Machine Weft" at bounding box center [144, 197] width 92 height 32
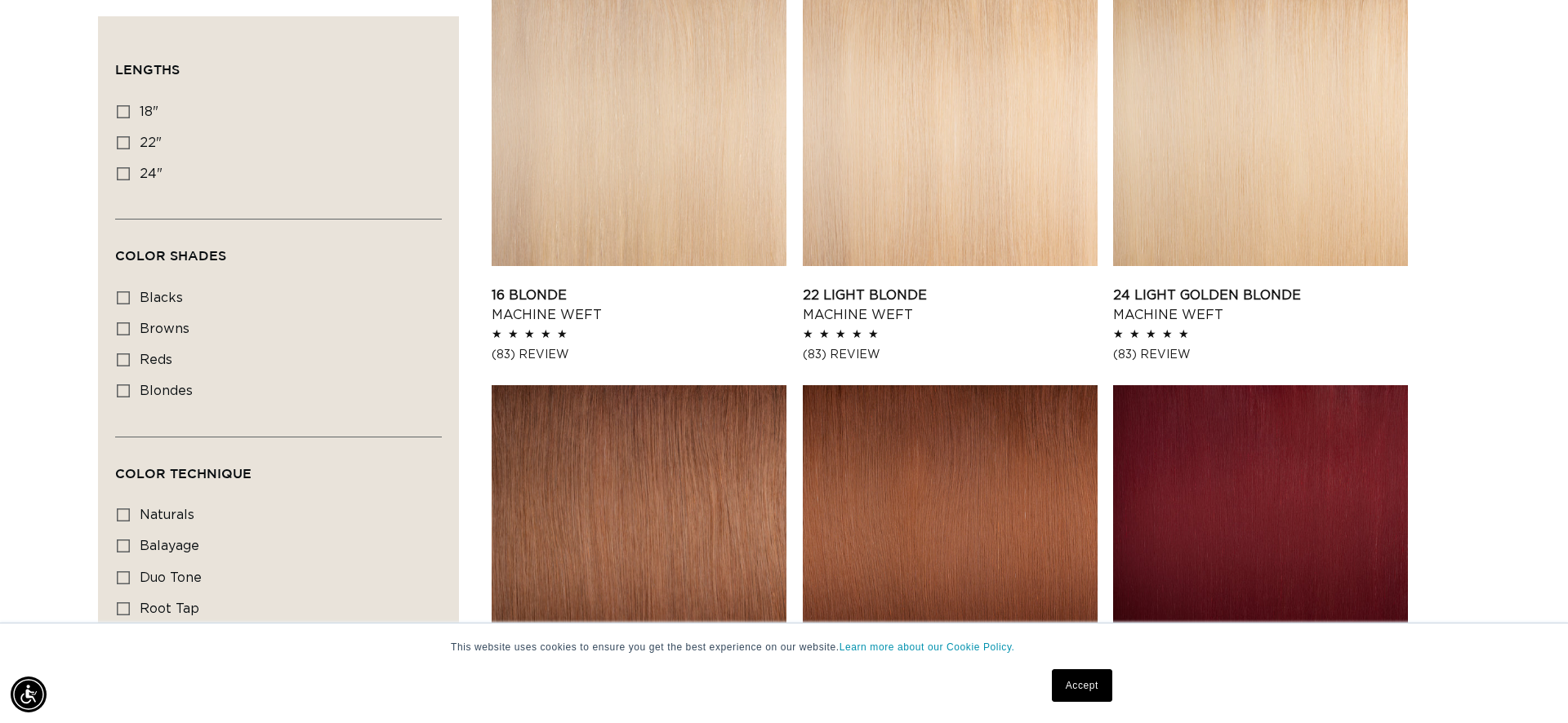
scroll to position [1824, 0]
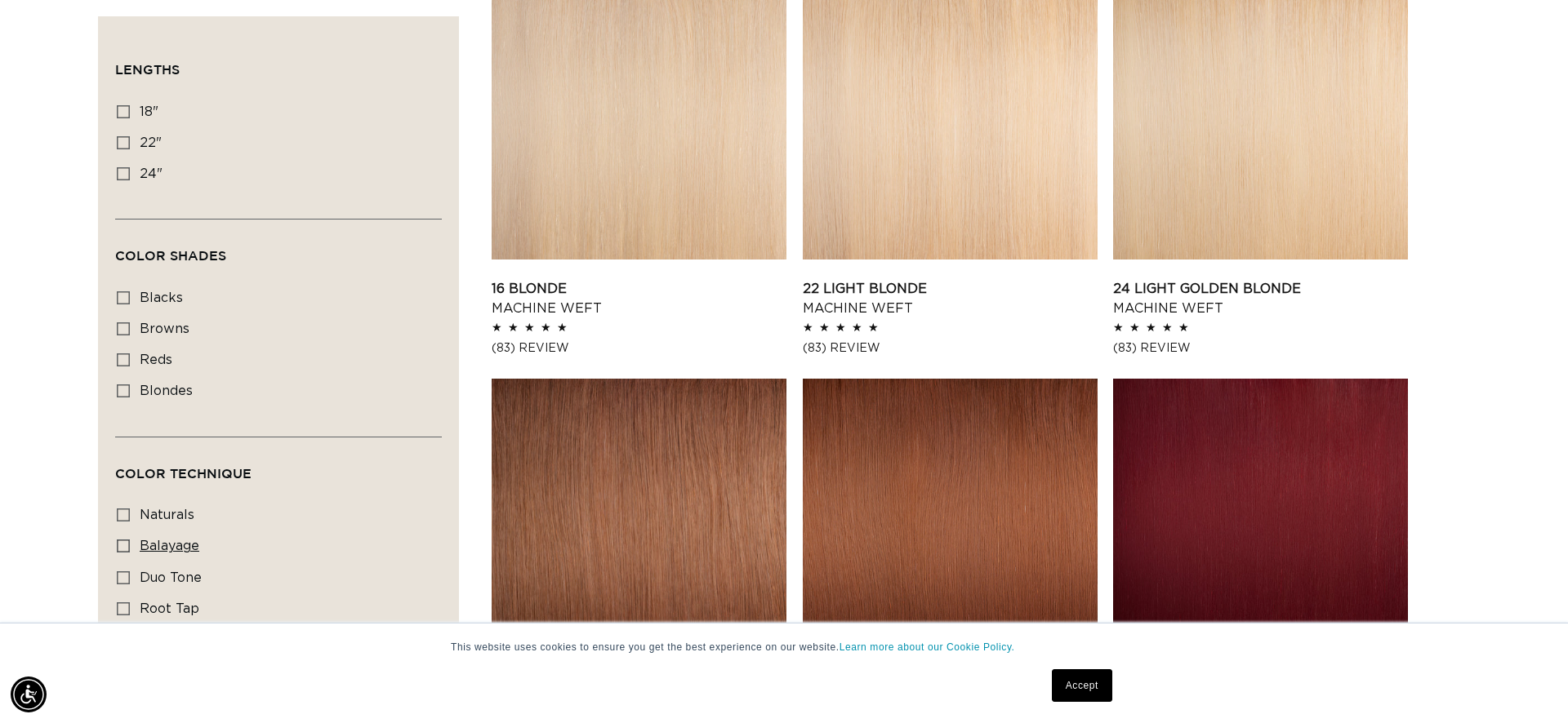
click at [176, 552] on span "balayage" at bounding box center [170, 546] width 59 height 13
click at [130, 552] on input "balayage balayage (3 products)" at bounding box center [123, 546] width 13 height 13
checkbox input "true"
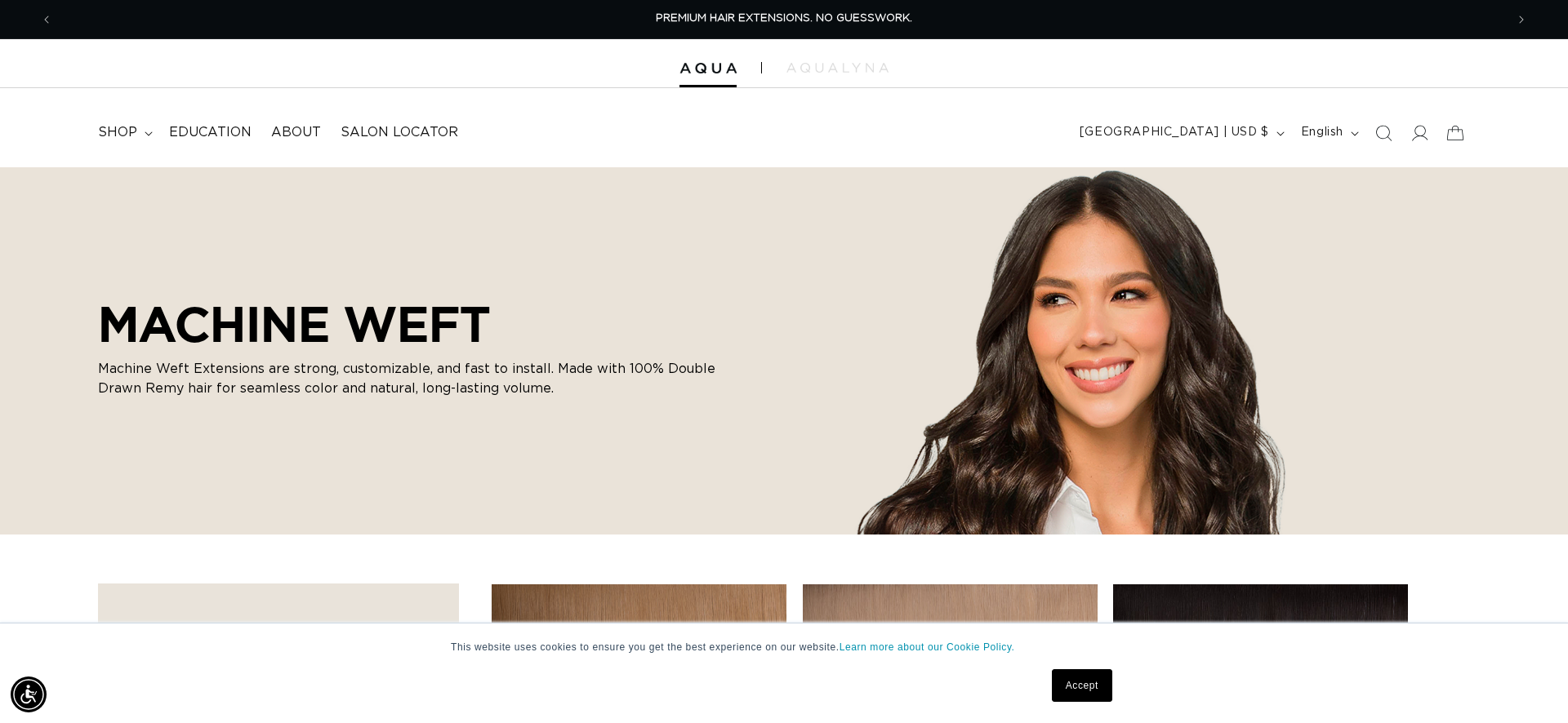
click at [1080, 682] on link "Accept" at bounding box center [1081, 685] width 60 height 32
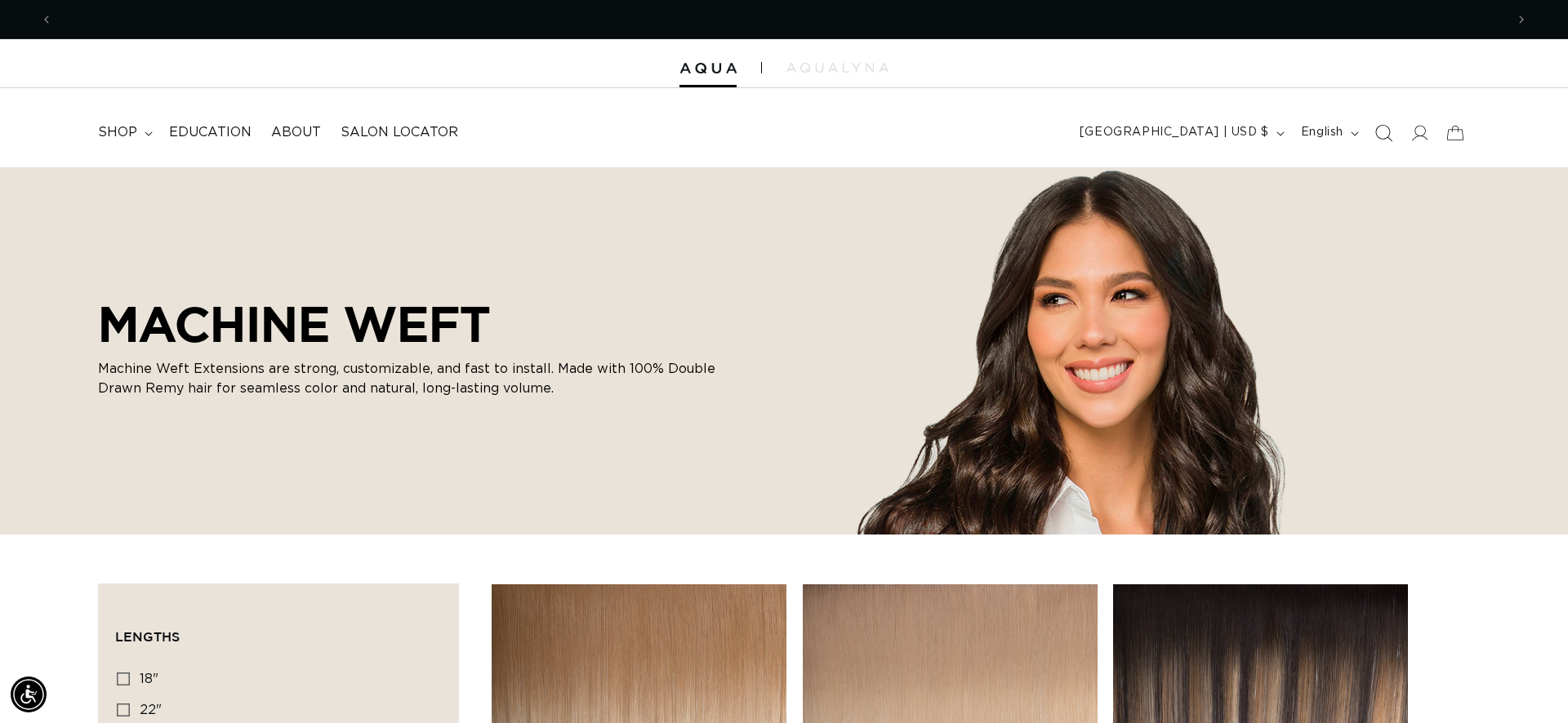
scroll to position [0, 1452]
click at [1385, 134] on icon "Search" at bounding box center [1383, 133] width 17 height 17
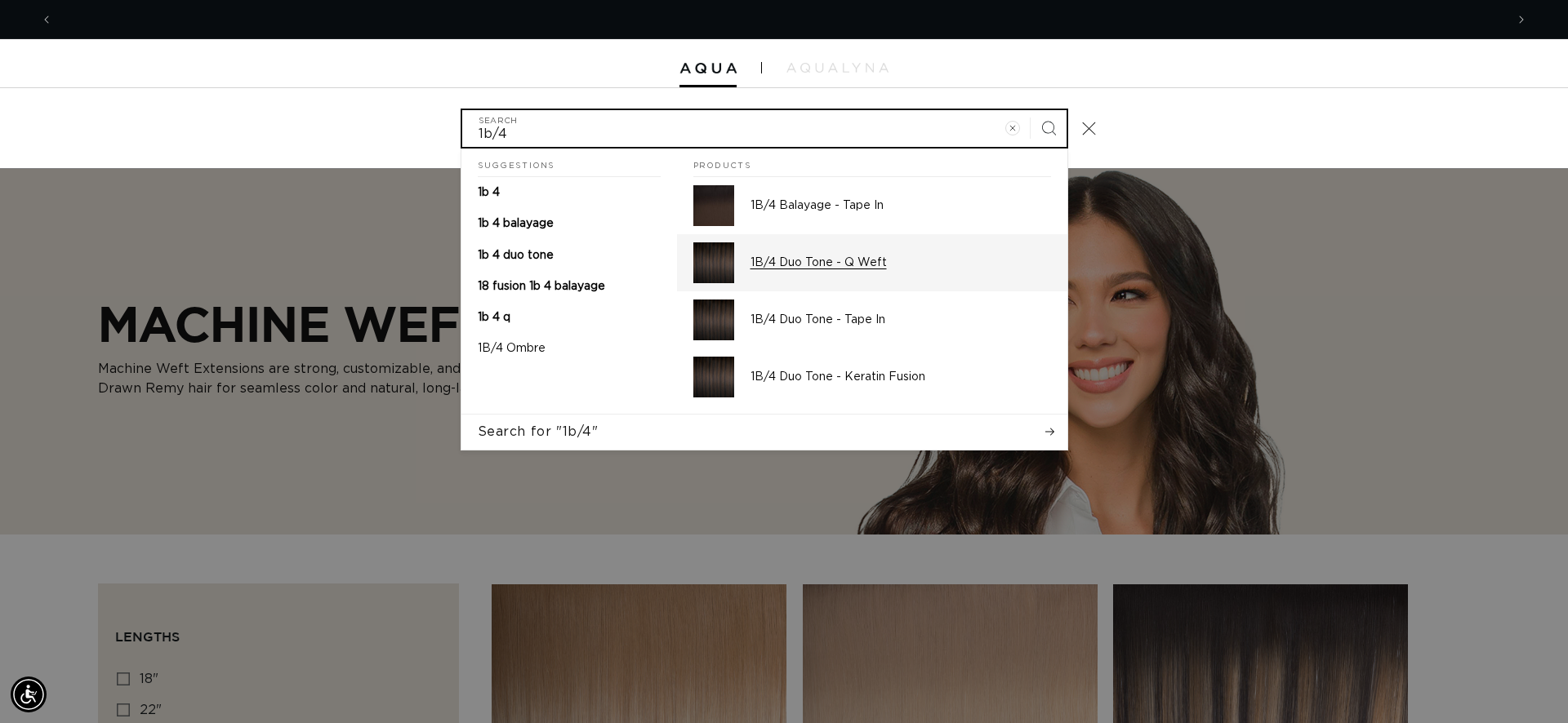
scroll to position [0, 0]
type input "1b/4"
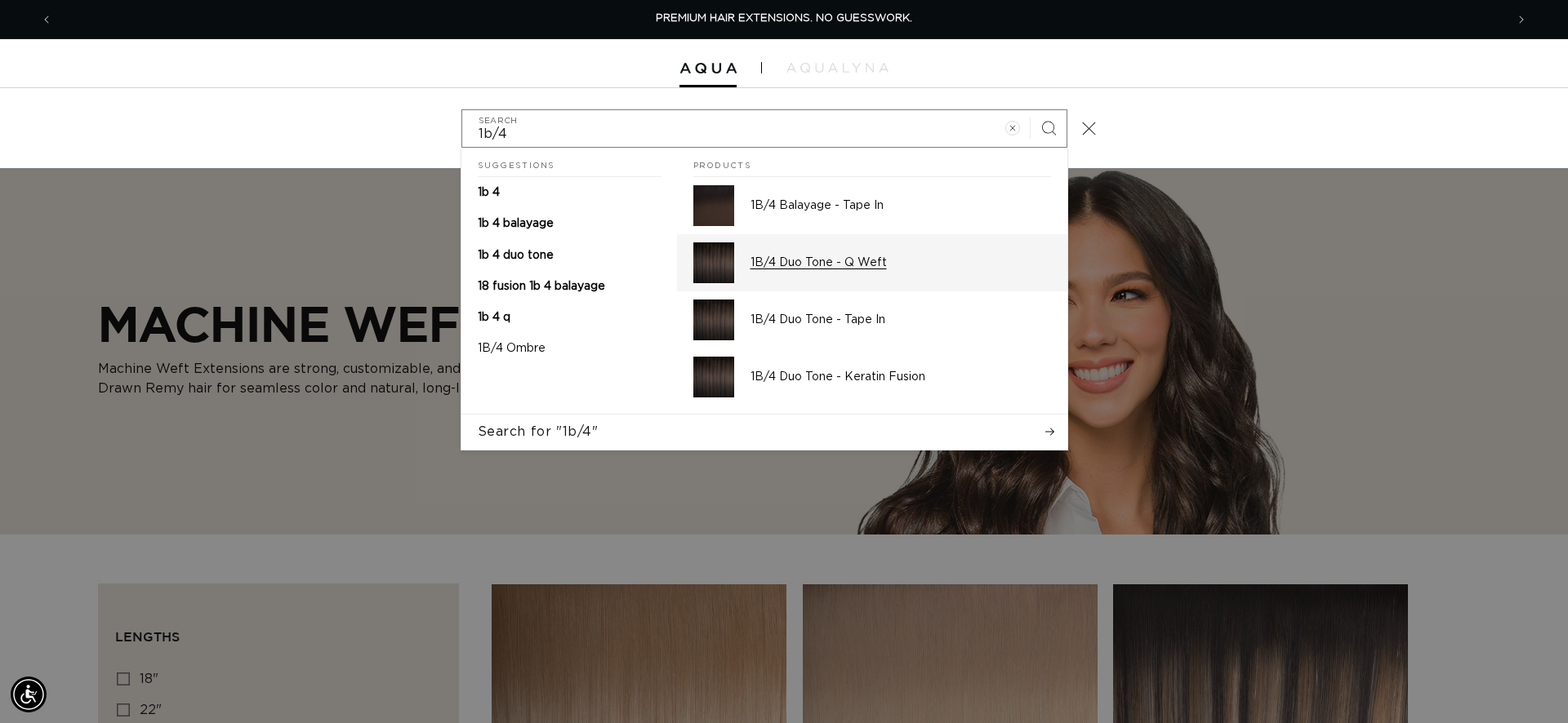
click at [882, 264] on p "1B/4 Duo Tone - Q Weft" at bounding box center [900, 263] width 300 height 15
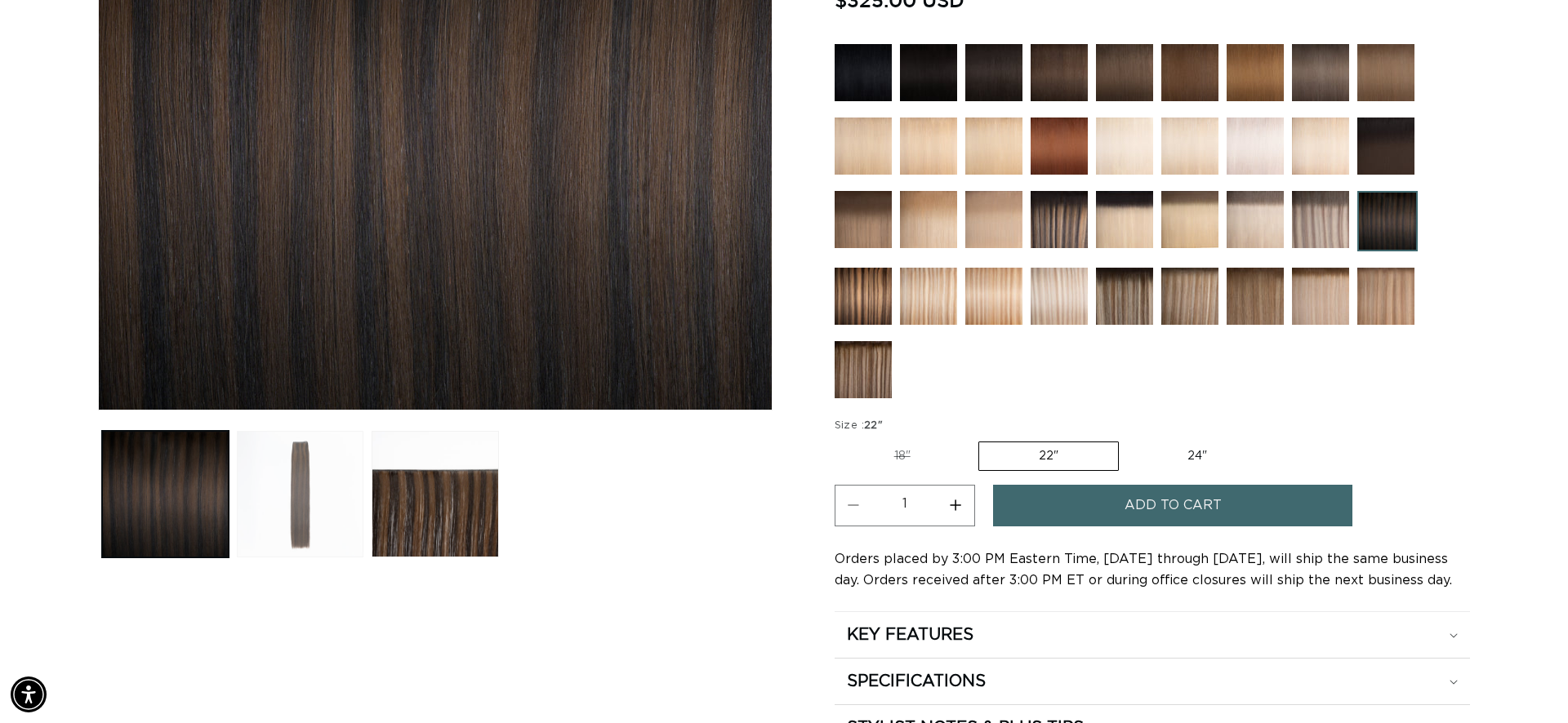
scroll to position [0, 1452]
click at [316, 501] on button "Load image 2 in gallery view" at bounding box center [300, 494] width 127 height 127
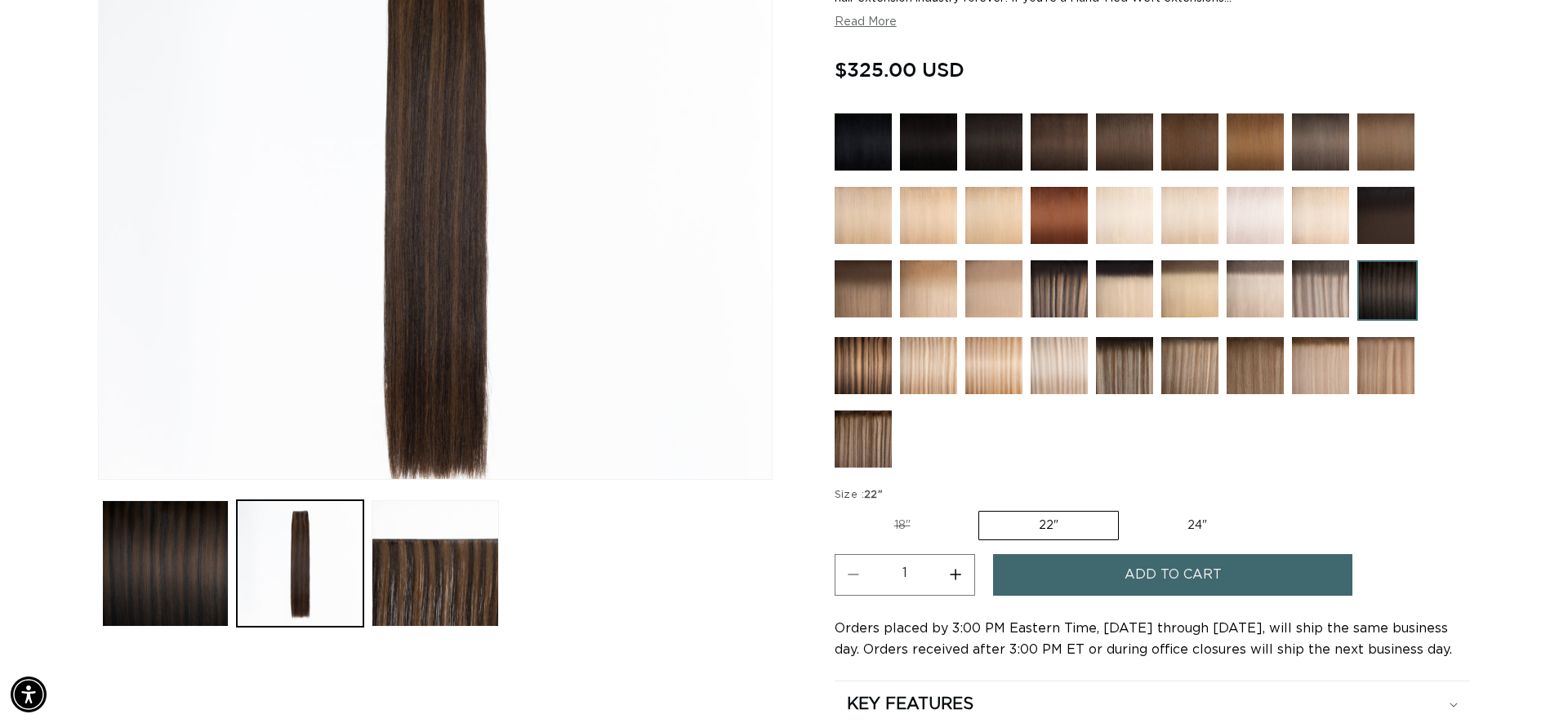
scroll to position [306, 0]
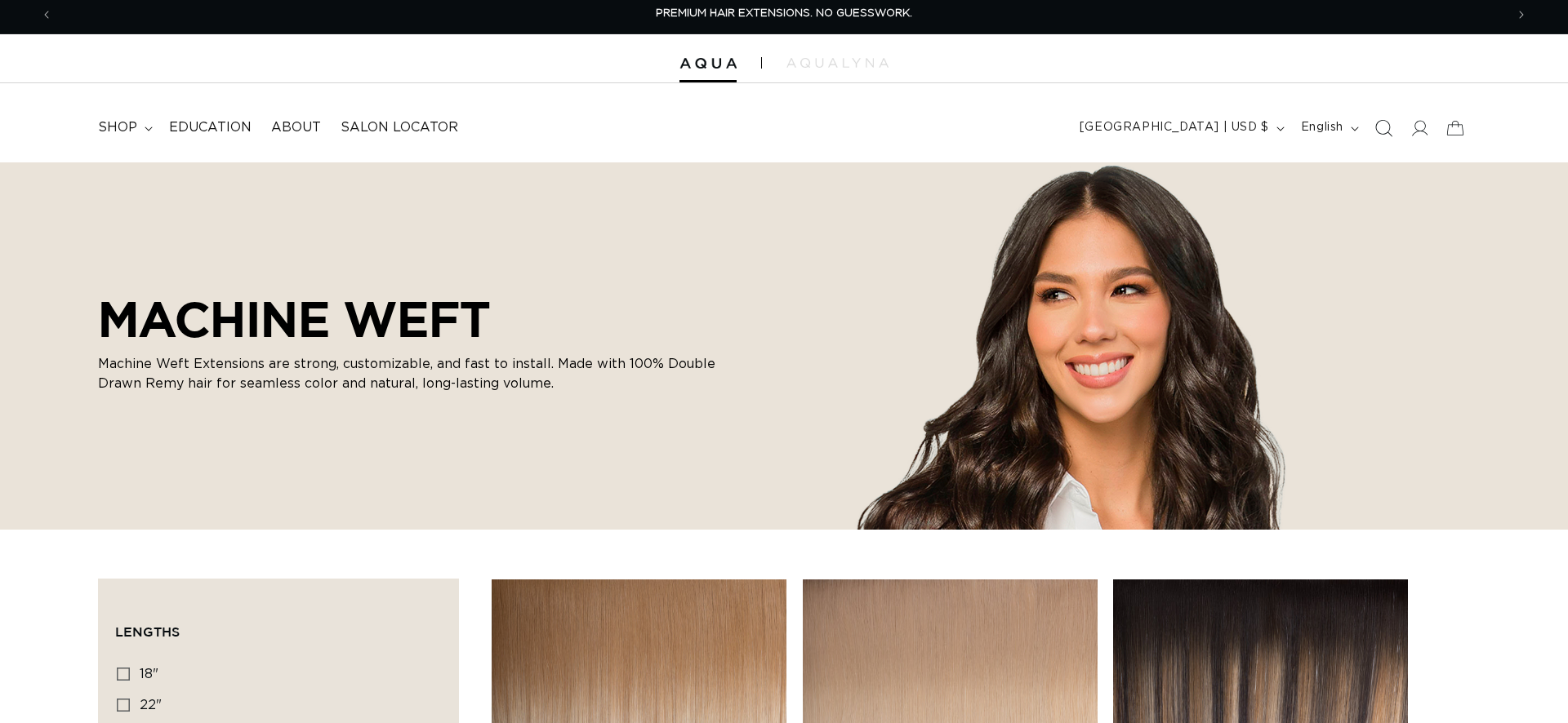
scroll to position [5, 0]
click at [1382, 126] on icon "Search" at bounding box center [1383, 128] width 17 height 17
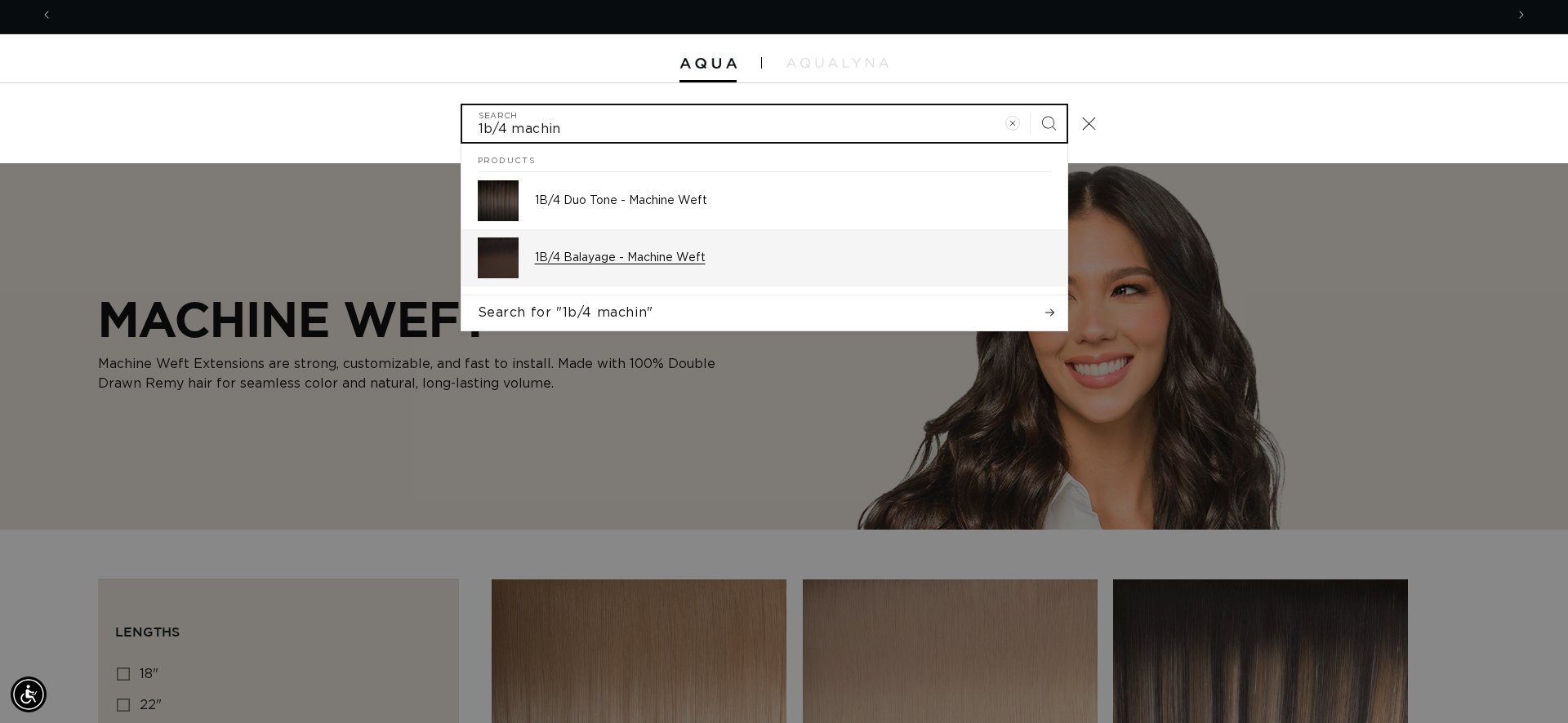
scroll to position [0, 2904]
type input "1b/4 machin"
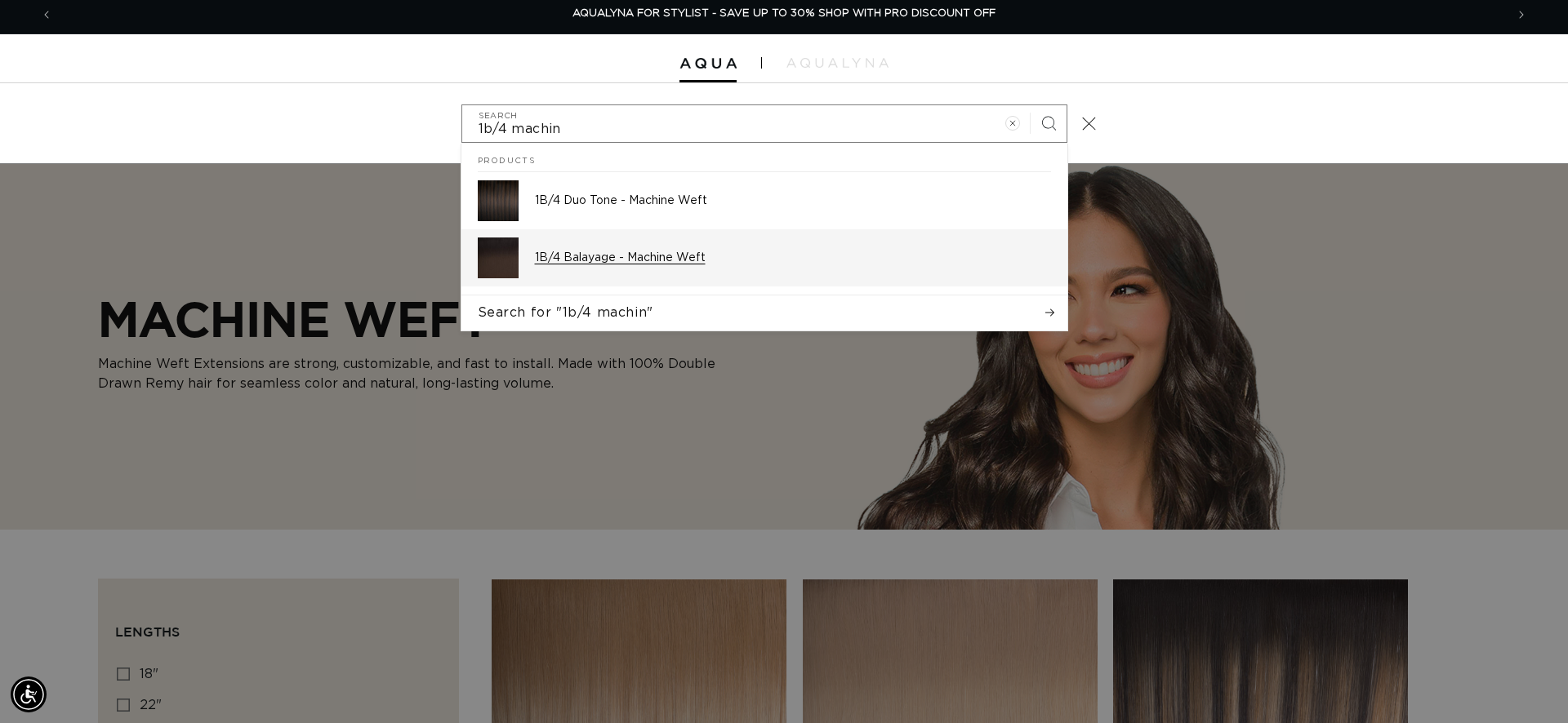
click at [640, 260] on p "1B/4 Balayage - Machine Weft" at bounding box center [793, 258] width 516 height 15
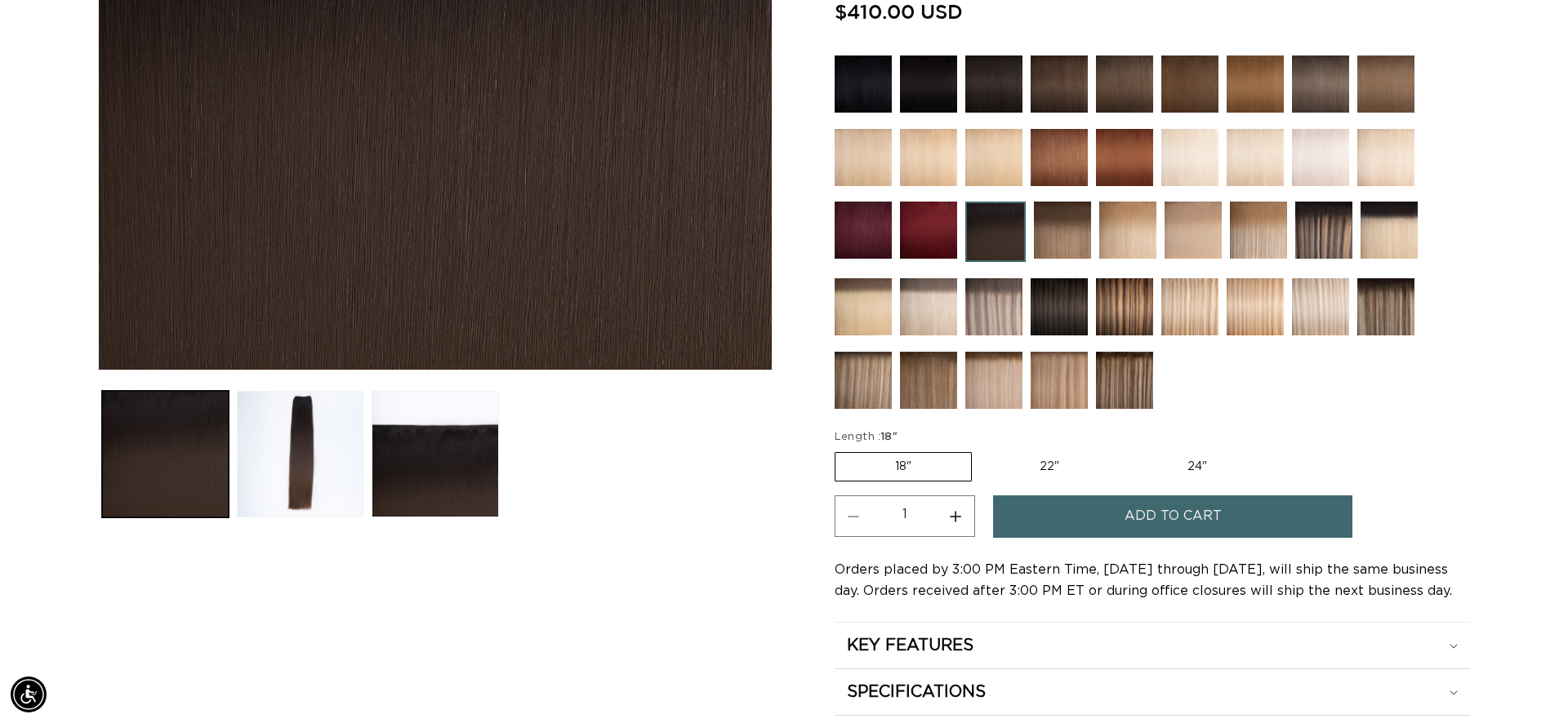
scroll to position [455, 0]
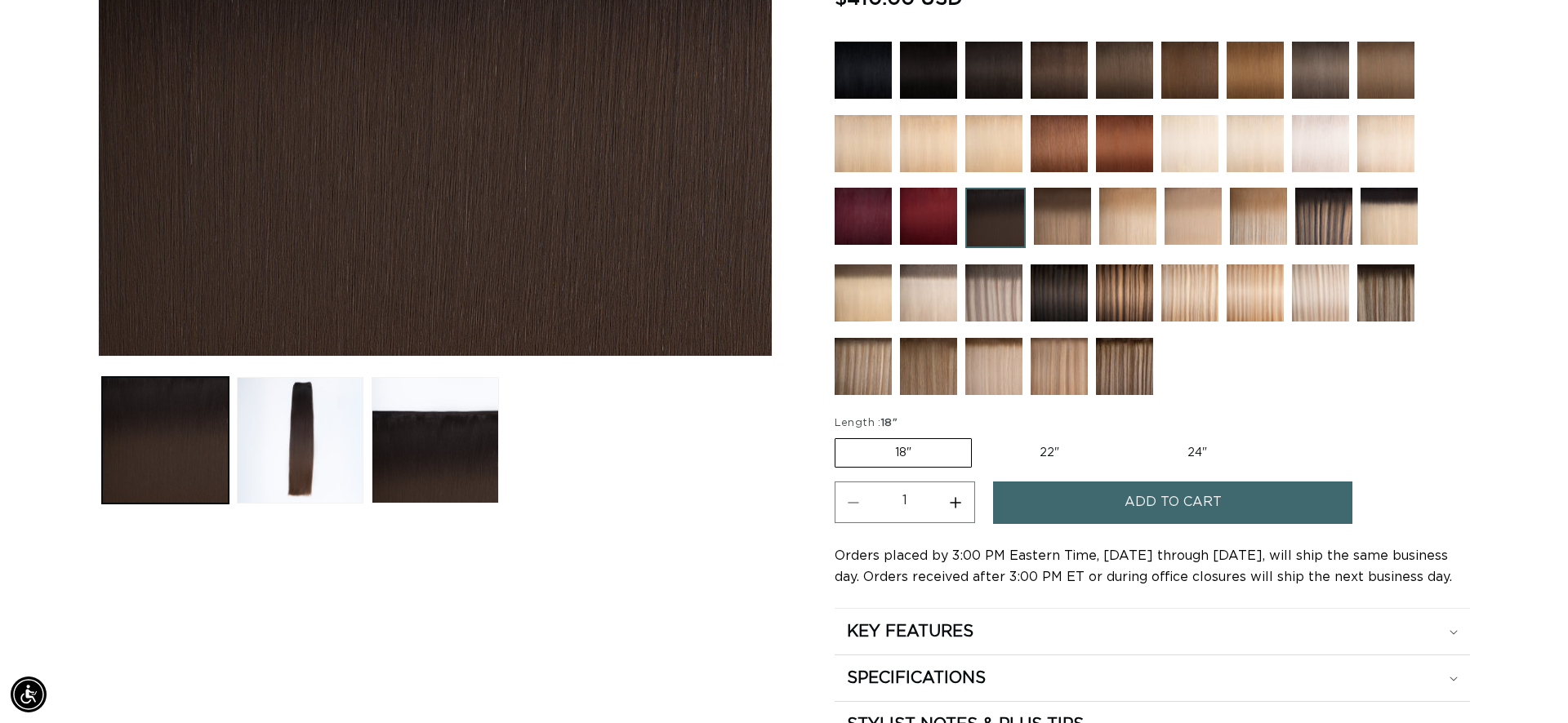
click at [1191, 454] on label "24" Variant sold out or unavailable" at bounding box center [1197, 453] width 139 height 28
click at [1128, 436] on input "24" Variant sold out or unavailable" at bounding box center [1128, 435] width 1 height 1
radio input "true"
click at [1148, 510] on span "Add to cart" at bounding box center [1173, 502] width 97 height 42
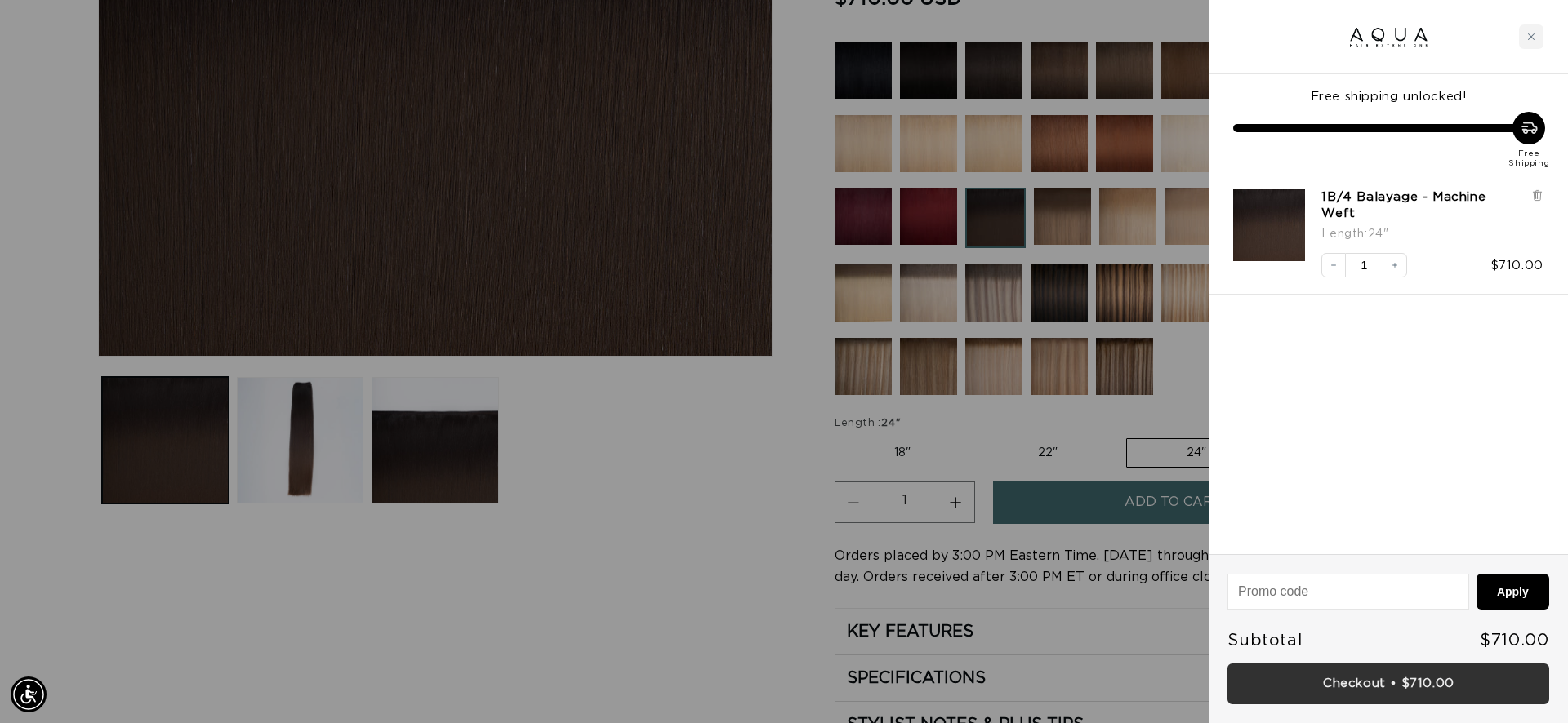
click at [1344, 695] on link "Checkout • $710.00" at bounding box center [1388, 684] width 322 height 42
